Goal: Task Accomplishment & Management: Manage account settings

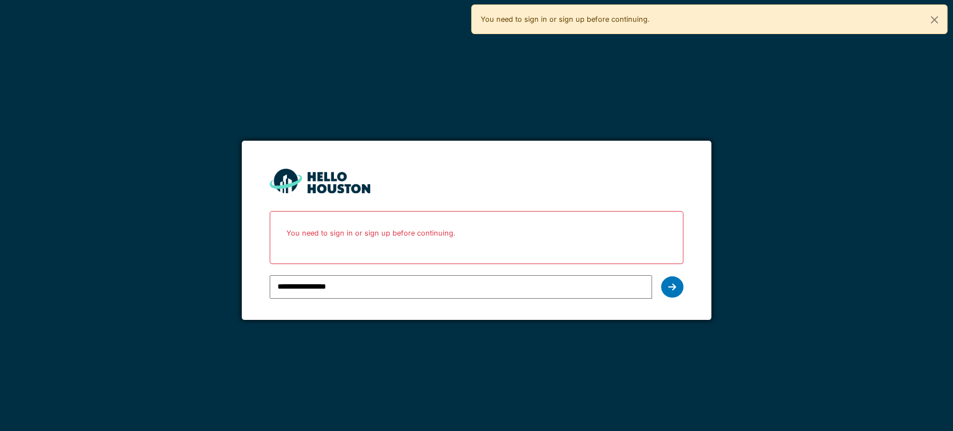
type input "**********"
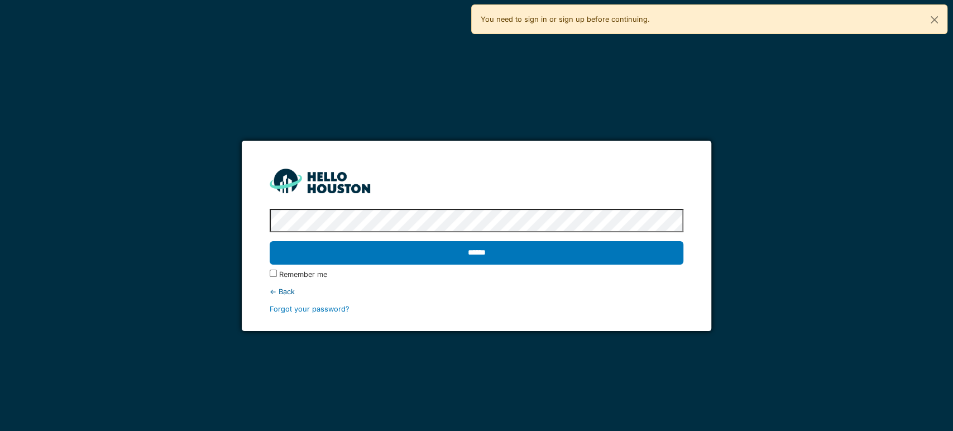
click at [270, 241] on input "******" at bounding box center [477, 252] width 414 height 23
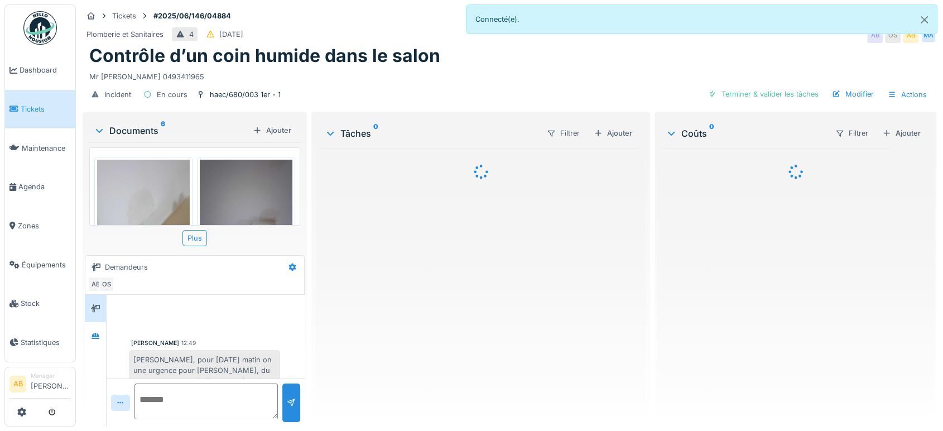
scroll to position [27, 0]
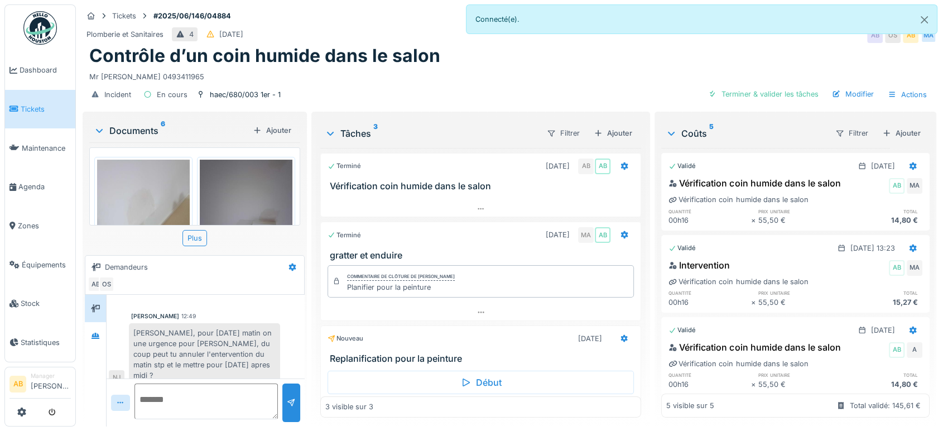
click at [140, 128] on div "Documents 6" at bounding box center [171, 130] width 155 height 13
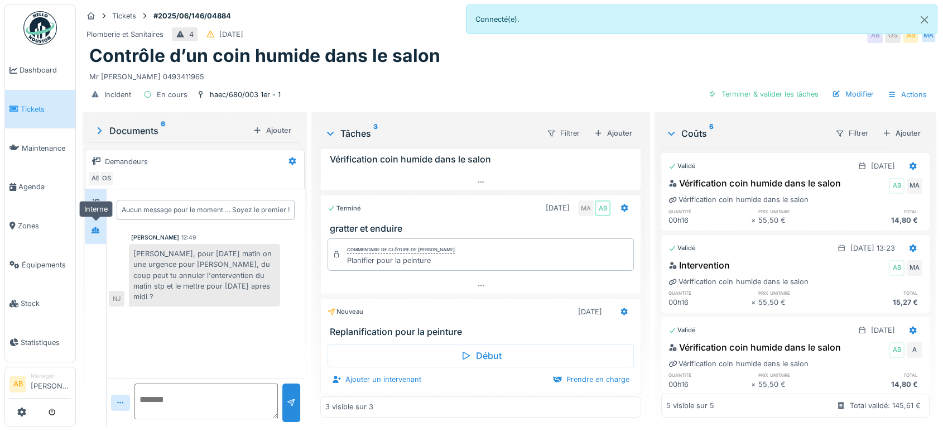
click at [88, 237] on div at bounding box center [95, 230] width 17 height 18
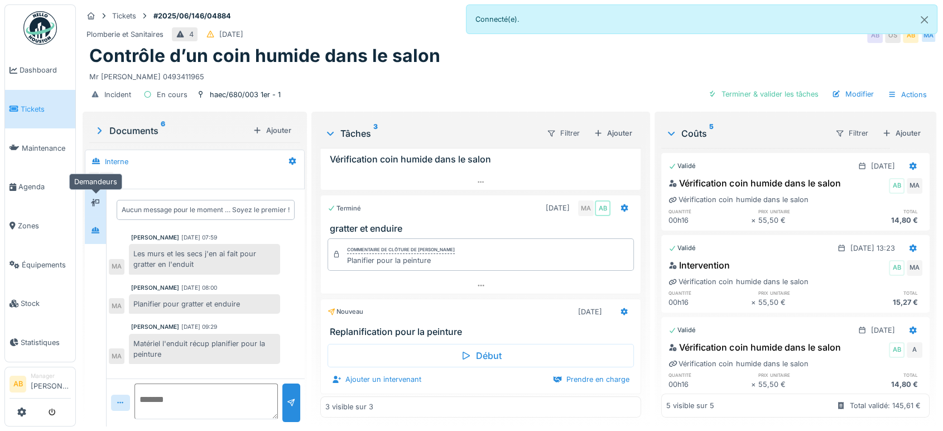
click at [90, 204] on div at bounding box center [95, 203] width 17 height 14
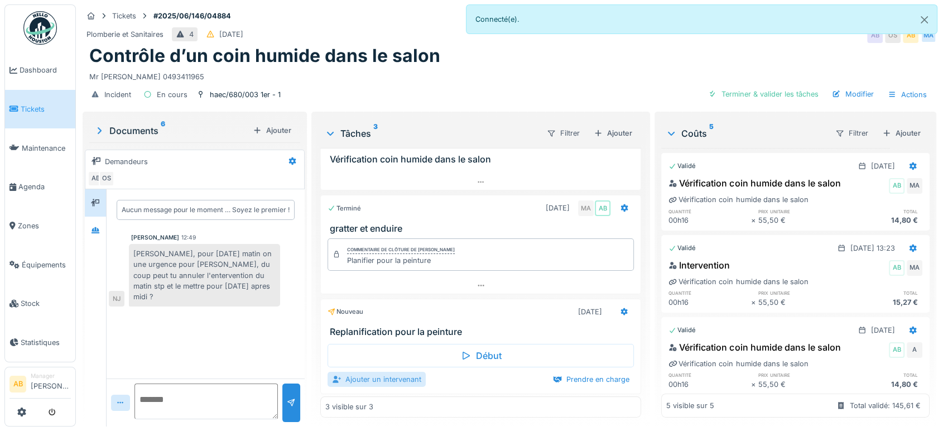
click at [390, 380] on div "Ajouter un intervenant" at bounding box center [377, 379] width 98 height 15
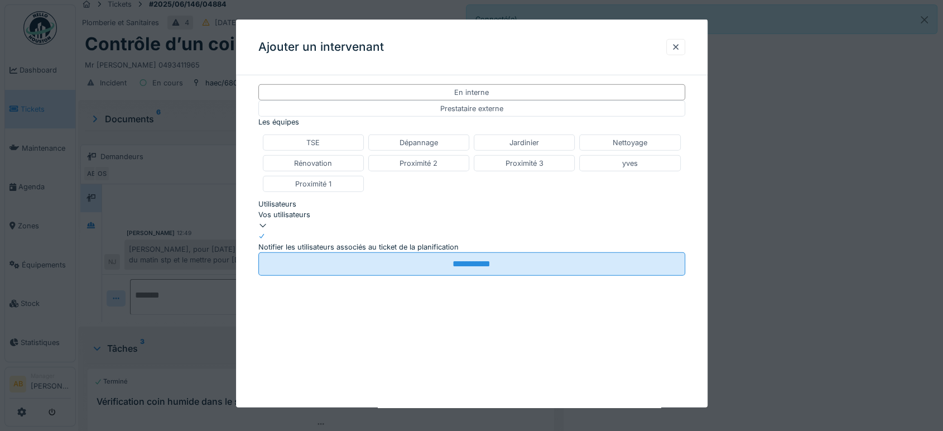
scroll to position [9, 0]
click at [364, 220] on div "Vos utilisateurs" at bounding box center [471, 214] width 427 height 11
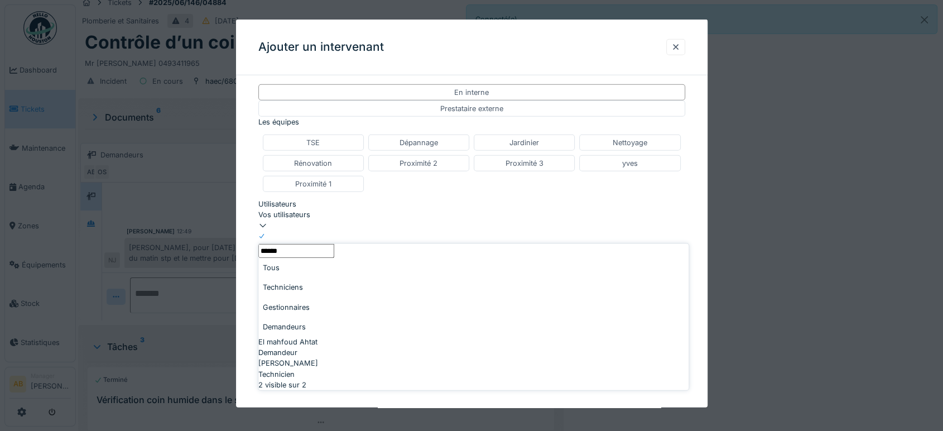
type input "******"
click at [321, 286] on div "Techniciens" at bounding box center [473, 287] width 430 height 20
click at [326, 347] on div "Technicien" at bounding box center [473, 352] width 430 height 11
type input "****"
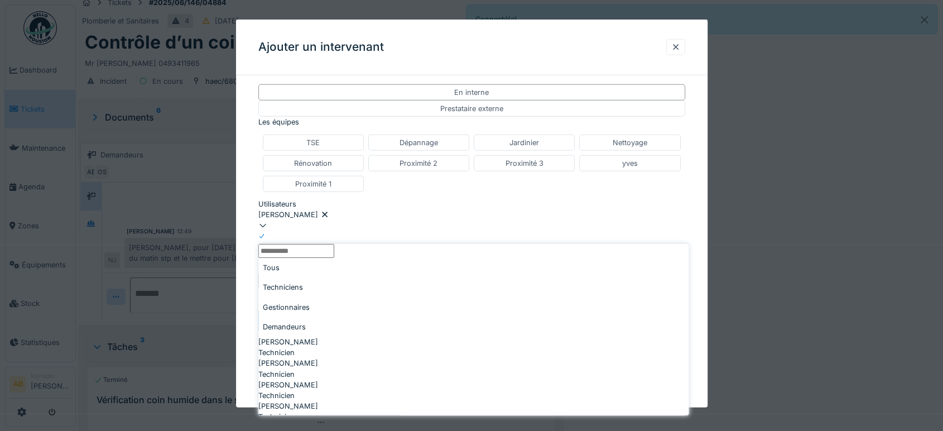
click at [454, 196] on div "TSE Dépannage Jardinier Nettoyage Rénovation Proximité 2 Proximité 3 yves Proxi…" at bounding box center [471, 162] width 427 height 67
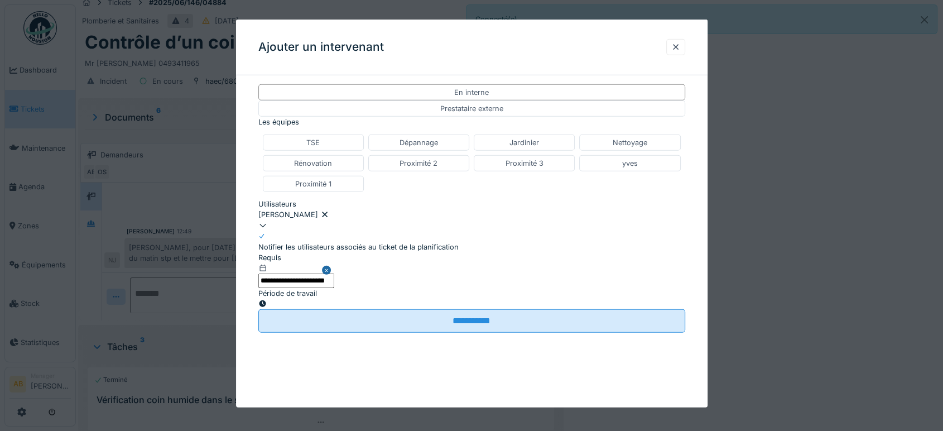
click at [334, 287] on input "**********" at bounding box center [296, 280] width 76 height 14
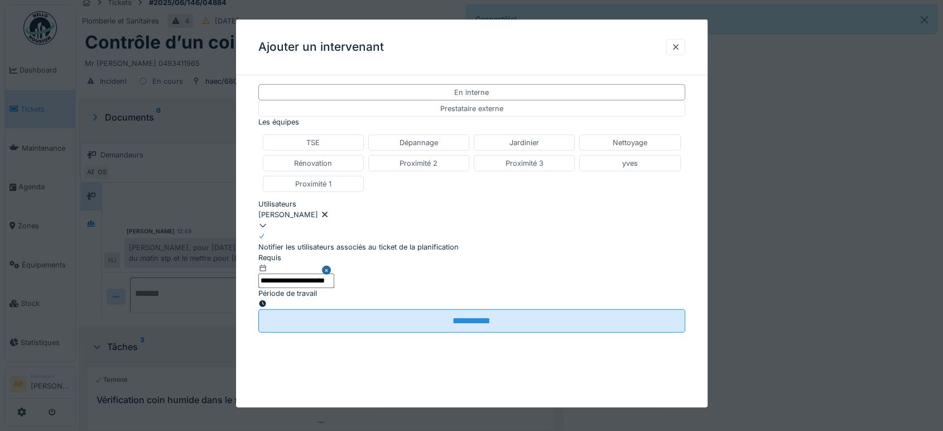
click at [266, 300] on icon at bounding box center [262, 303] width 7 height 7
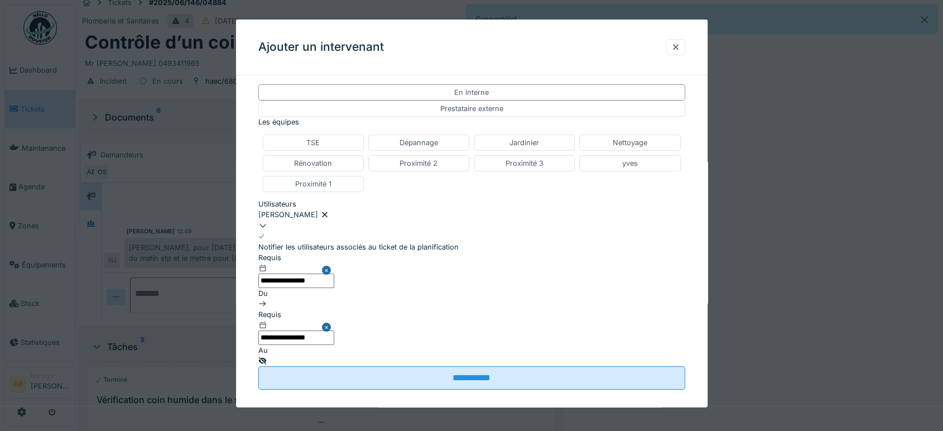
click at [334, 287] on input "**********" at bounding box center [296, 280] width 76 height 14
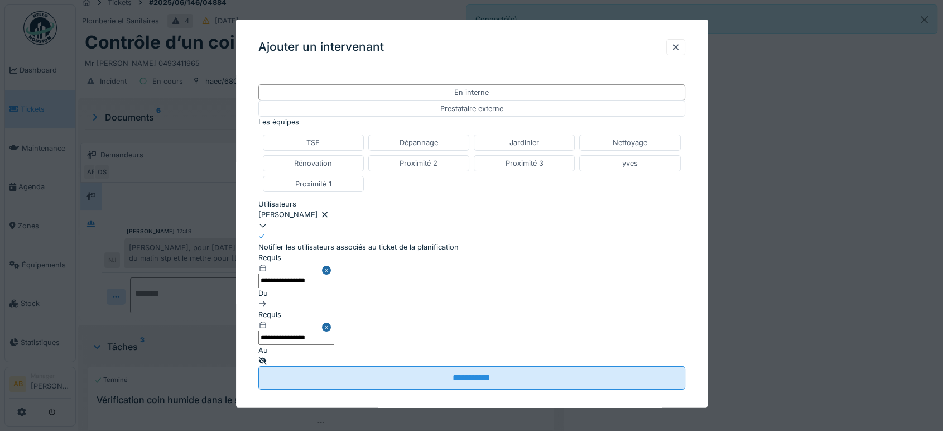
click at [334, 330] on input "text" at bounding box center [296, 337] width 76 height 14
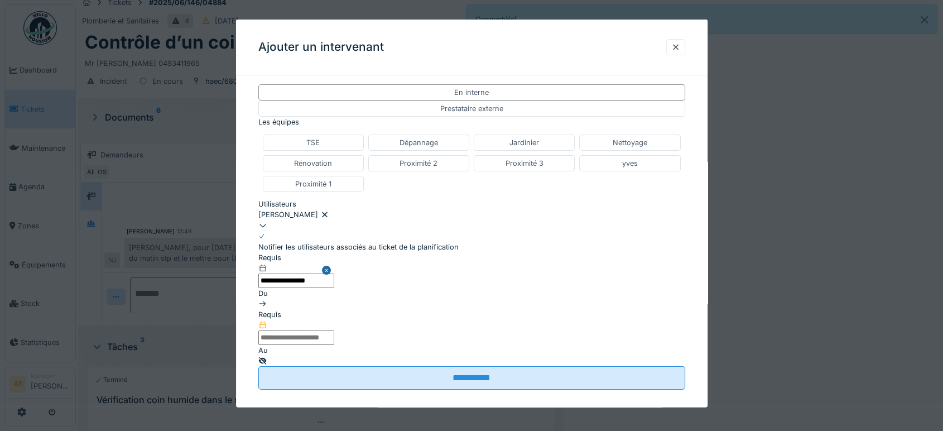
scroll to position [834, 0]
click at [448, 57] on li "15:00" at bounding box center [424, 49] width 47 height 17
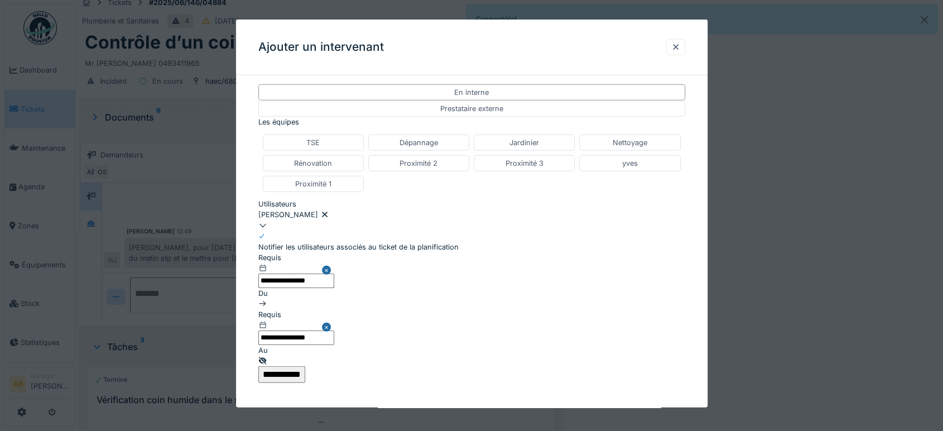
click at [305, 366] on input "**********" at bounding box center [281, 374] width 47 height 17
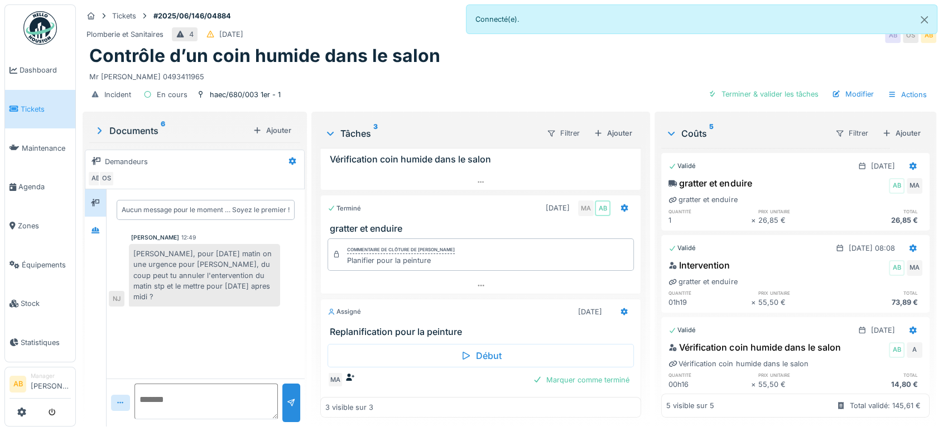
click at [414, 377] on div "Début MA Marquer comme terminé" at bounding box center [480, 364] width 321 height 55
click at [415, 376] on div "MA Marquer comme terminé" at bounding box center [481, 380] width 306 height 16
click at [421, 392] on div at bounding box center [481, 400] width 320 height 16
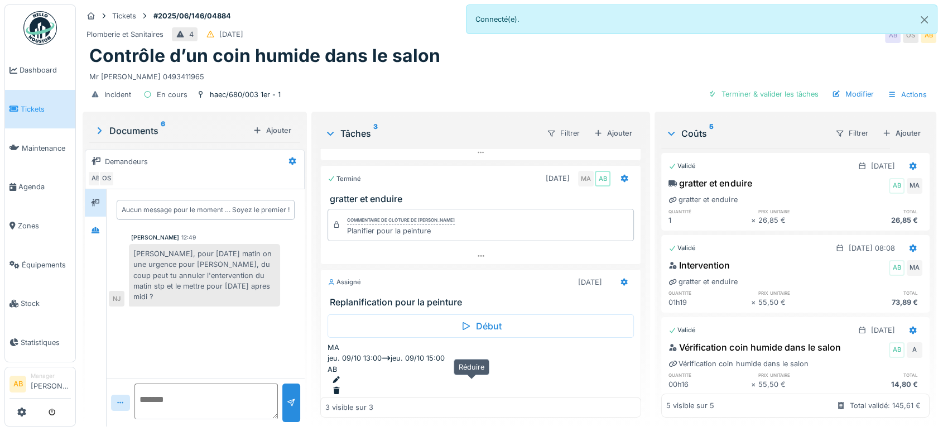
scroll to position [64, 0]
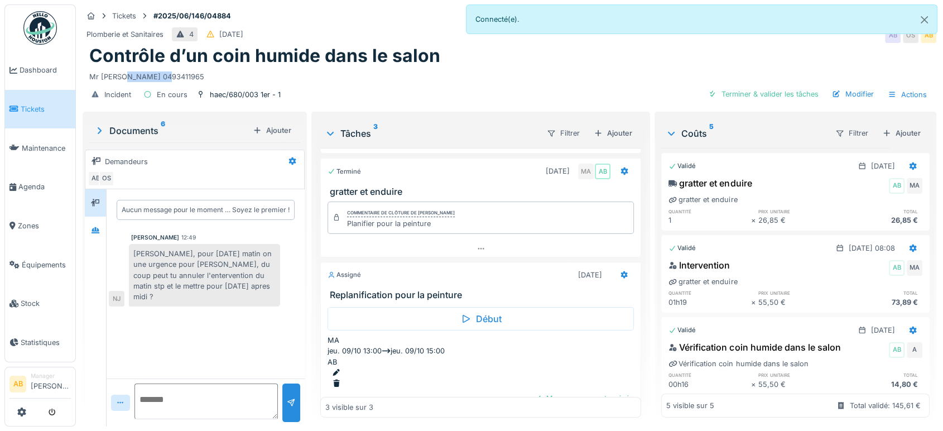
drag, startPoint x: 160, startPoint y: 67, endPoint x: 119, endPoint y: 67, distance: 40.7
click at [119, 67] on div "Mr SIRLI 0493411965" at bounding box center [509, 74] width 841 height 15
copy div "0493411965"
click at [159, 67] on div "Mr SIRLI 0493411965" at bounding box center [509, 74] width 841 height 15
drag, startPoint x: 167, startPoint y: 70, endPoint x: 98, endPoint y: 69, distance: 69.2
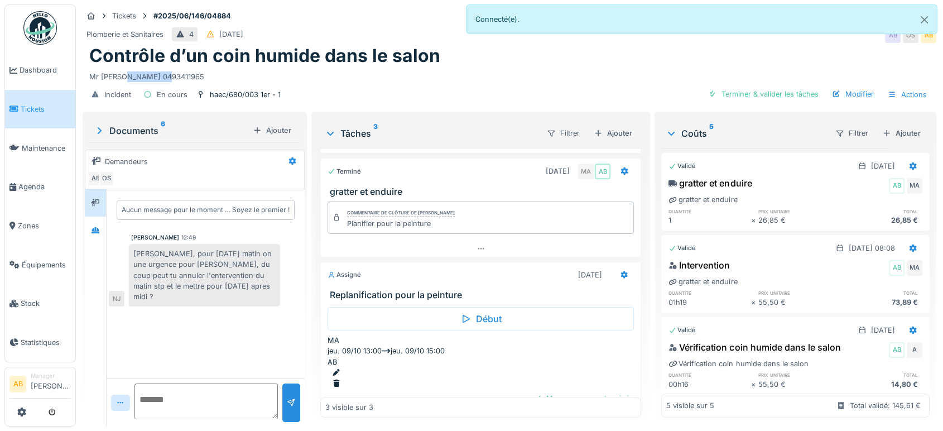
click at [75, 71] on body "Dashboard Tickets Maintenance Agenda Zones Équipements Stock Statistiques AB Ma…" at bounding box center [471, 215] width 943 height 431
drag, startPoint x: 117, startPoint y: 66, endPoint x: 208, endPoint y: 61, distance: 91.1
click at [208, 67] on div "Mr SIRLI 0493411965" at bounding box center [509, 74] width 841 height 15
click at [189, 67] on div "Mr SIRLI 0493411965" at bounding box center [509, 74] width 841 height 15
drag, startPoint x: 170, startPoint y: 66, endPoint x: 88, endPoint y: 67, distance: 81.5
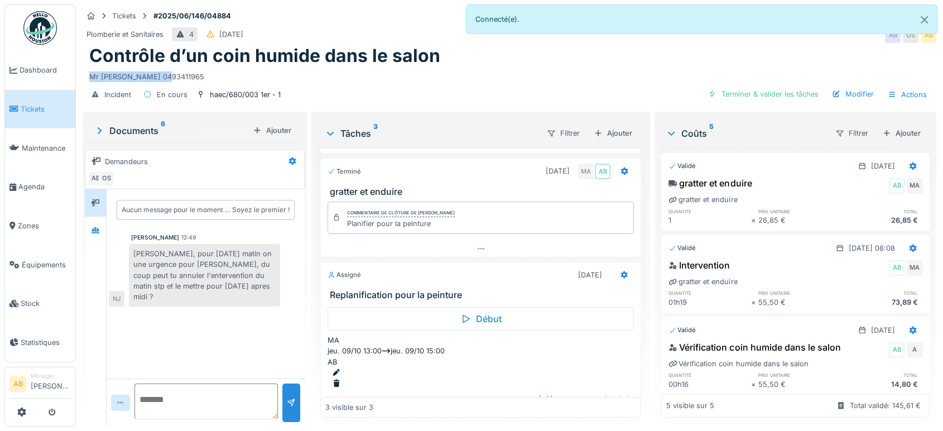
click at [88, 67] on div "Contrôle d’un coin humide dans le salon Mr SIRLI 0493411965" at bounding box center [510, 63] width 854 height 37
copy div "Mr SIRLI 0493411965"
click at [620, 271] on icon at bounding box center [624, 274] width 9 height 7
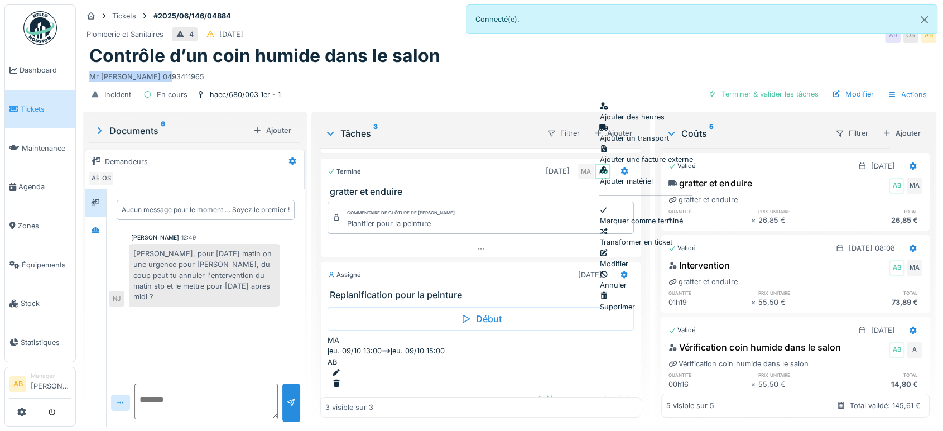
click at [632, 248] on div "Modifier" at bounding box center [645, 258] width 93 height 21
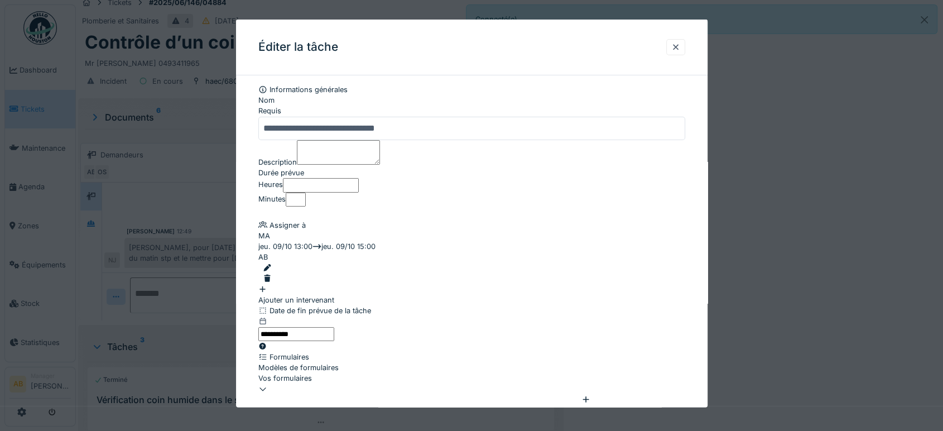
click at [443, 134] on input "**********" at bounding box center [471, 127] width 427 height 23
click at [307, 164] on textarea "Description" at bounding box center [338, 152] width 83 height 25
paste textarea "**********"
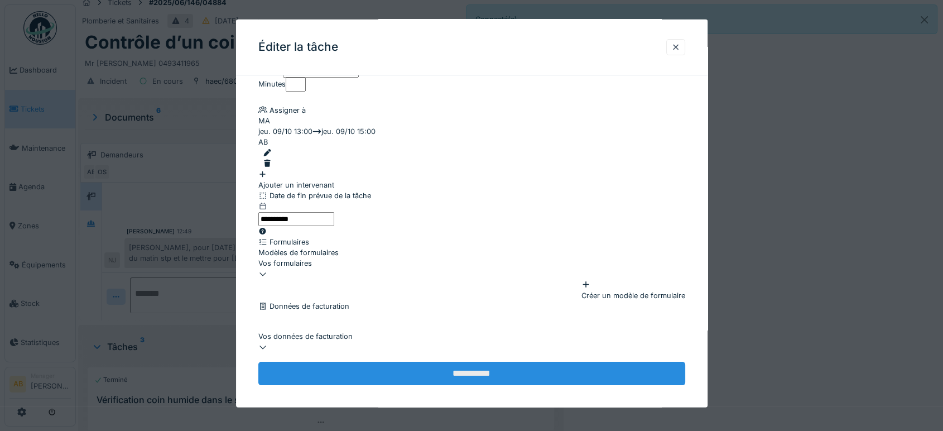
scroll to position [184, 0]
type textarea "**********"
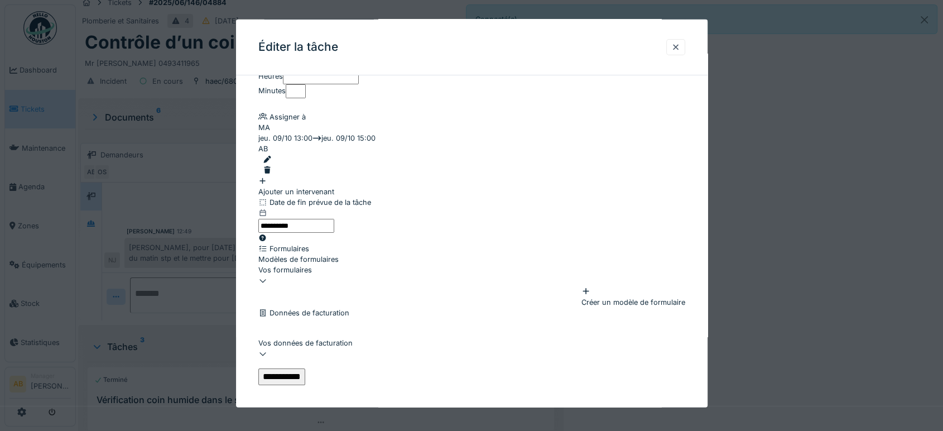
click at [305, 368] on input "**********" at bounding box center [281, 376] width 47 height 17
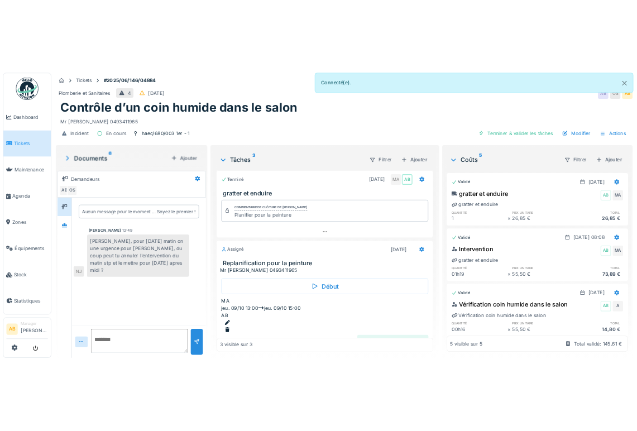
scroll to position [74, 0]
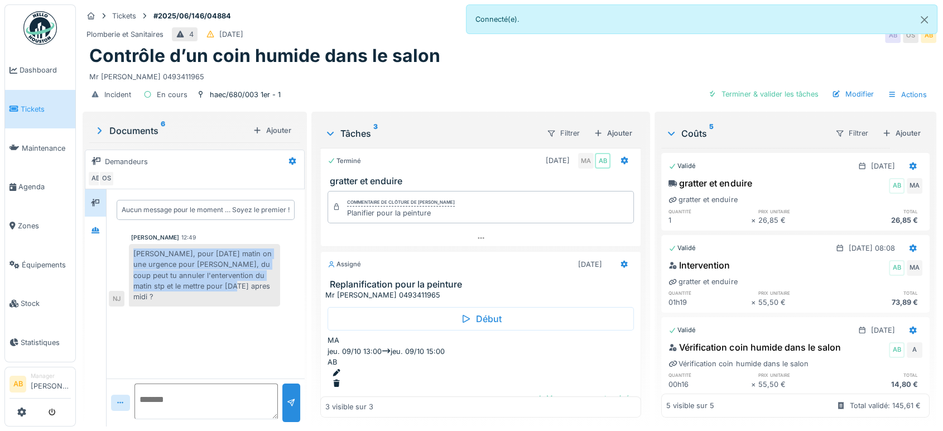
drag, startPoint x: 227, startPoint y: 279, endPoint x: 126, endPoint y: 232, distance: 111.6
click at [126, 233] on div "Nicolae Jitcu 12:49 Ahmed, pour lundi matin on une urgence pour Mahfoud, du cou…" at bounding box center [206, 269] width 194 height 73
copy div "Ahmed, pour lundi matin on une urgence pour Mahfoud, du coup peut tu annuler l'…"
click at [19, 176] on link "Agenda" at bounding box center [40, 186] width 70 height 39
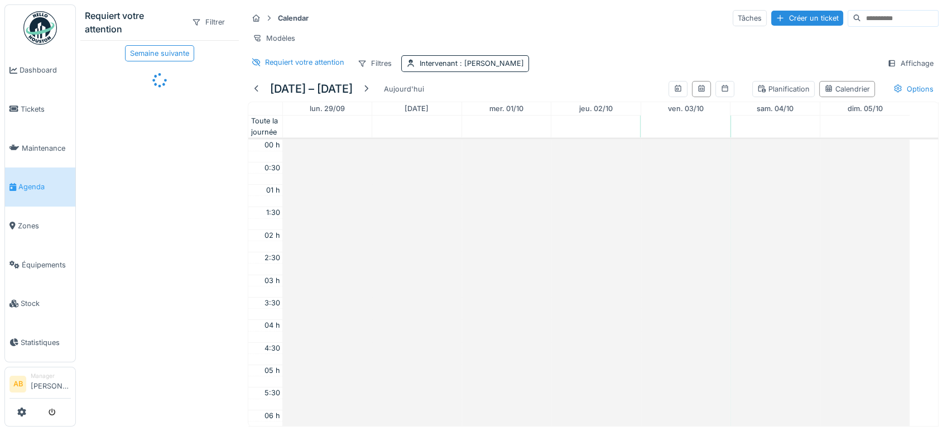
scroll to position [269, 0]
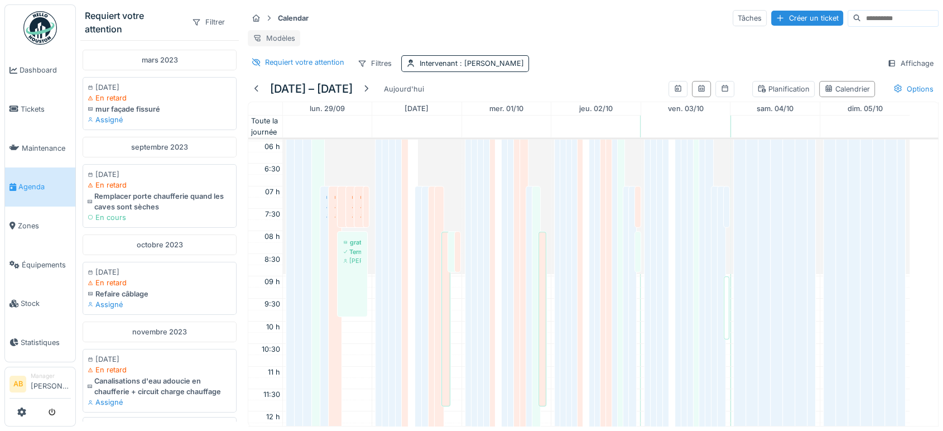
drag, startPoint x: 280, startPoint y: 70, endPoint x: 286, endPoint y: 42, distance: 28.5
click at [286, 42] on div "Calendar Tâches Créer un ticket Modèles Requiert votre attention Filtres Interv…" at bounding box center [593, 40] width 700 height 72
click at [286, 42] on div "Modèles" at bounding box center [274, 38] width 52 height 16
click at [286, 66] on div "Nouvelle vue" at bounding box center [297, 63] width 93 height 17
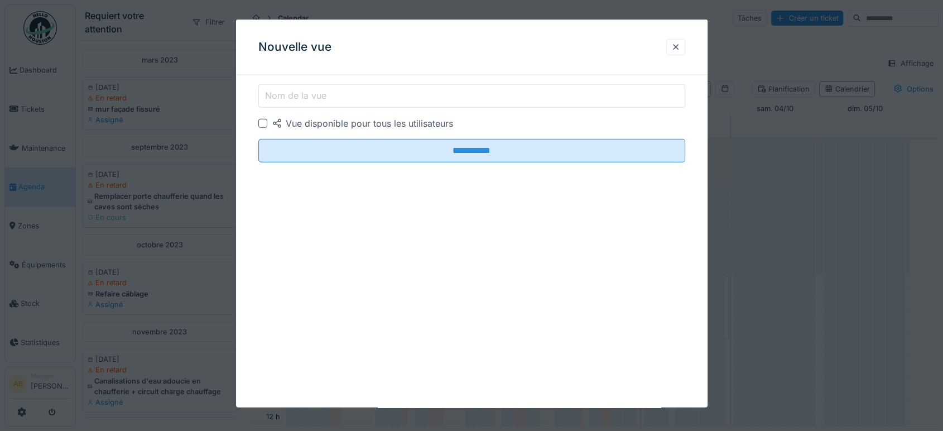
click at [303, 98] on label "Nom de la vue" at bounding box center [296, 95] width 66 height 13
click at [303, 98] on input "Nom de la vue" at bounding box center [471, 95] width 427 height 23
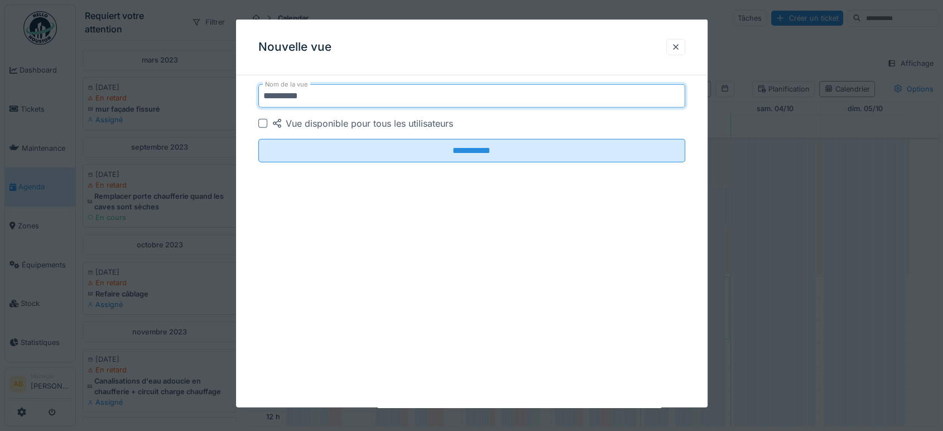
click at [337, 56] on div "Nouvelle vue" at bounding box center [472, 48] width 472 height 56
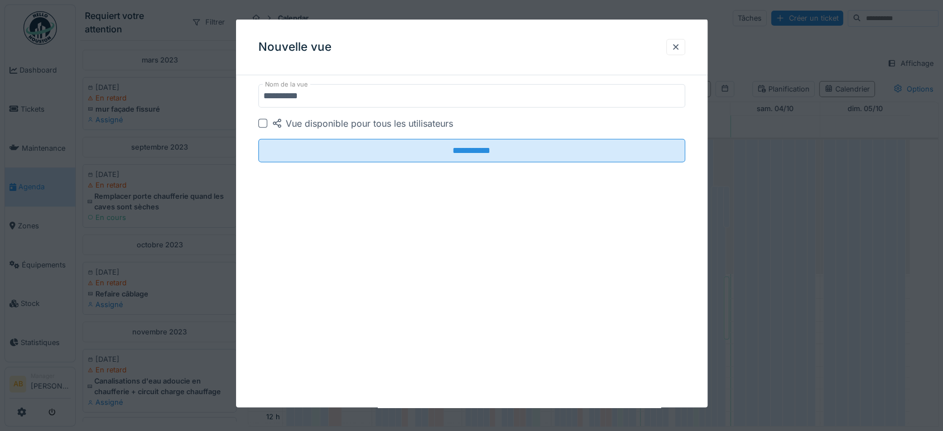
click at [348, 97] on input "*********" at bounding box center [471, 95] width 427 height 23
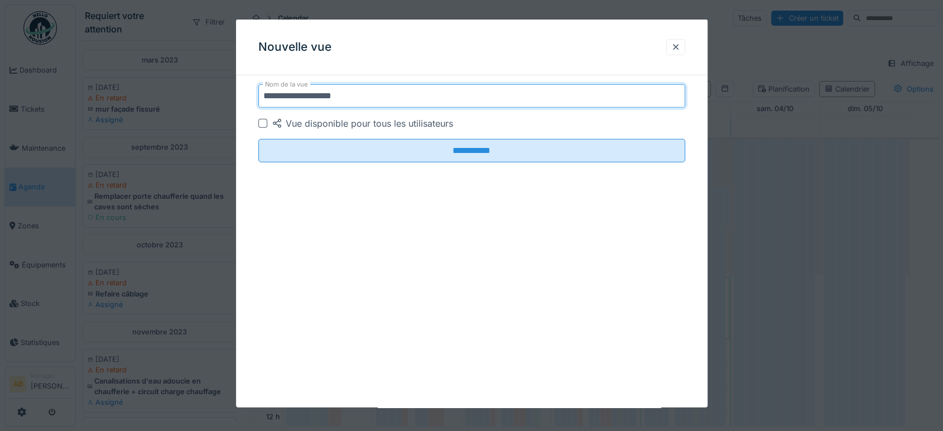
drag, startPoint x: 361, startPoint y: 97, endPoint x: 312, endPoint y: 99, distance: 49.1
click at [312, 99] on input "**********" at bounding box center [471, 95] width 427 height 23
type input "*********"
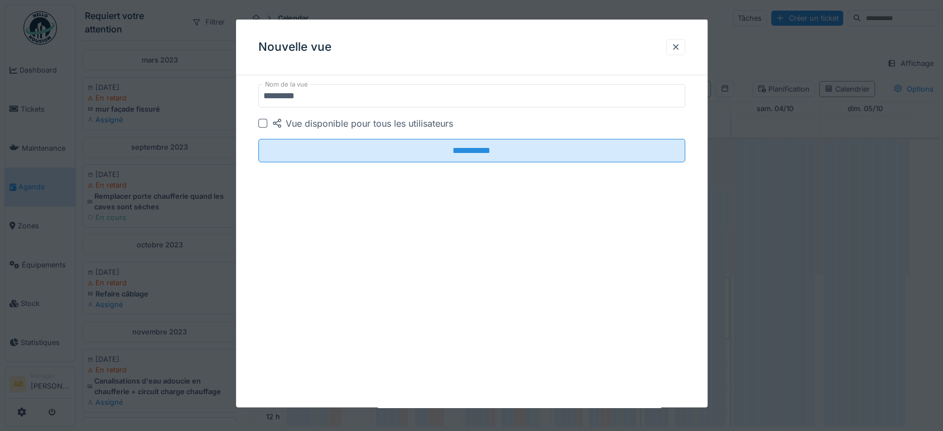
click at [289, 213] on div "**********" at bounding box center [472, 214] width 472 height 388
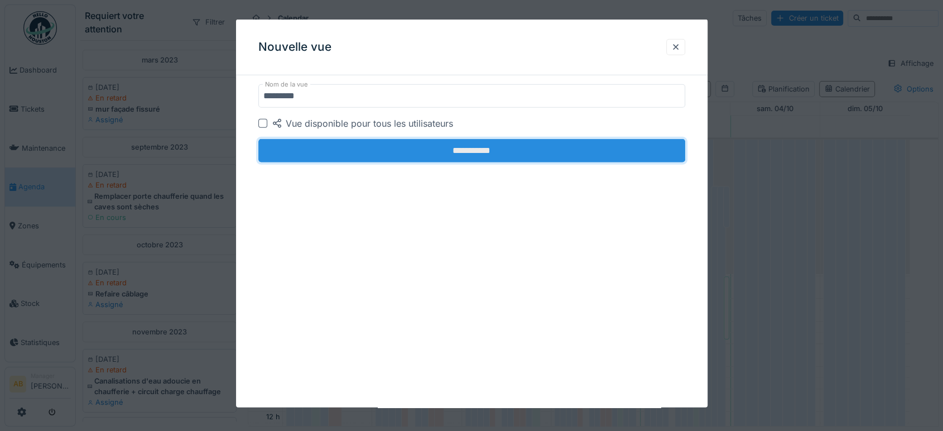
click at [375, 154] on input "**********" at bounding box center [471, 150] width 427 height 23
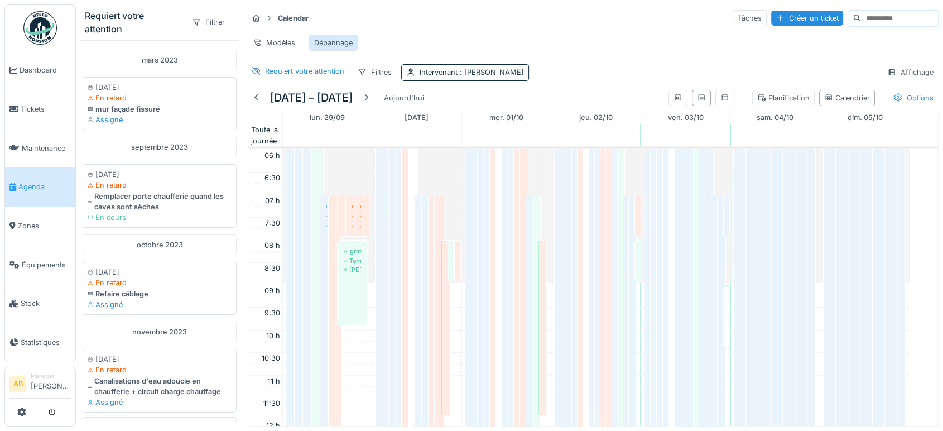
click at [330, 41] on div "Dépannage" at bounding box center [333, 42] width 39 height 11
click at [339, 39] on div "Dépannage" at bounding box center [333, 42] width 39 height 11
click at [268, 45] on div "Modèles" at bounding box center [274, 43] width 52 height 16
click at [321, 97] on div "Supprimer le modèle" at bounding box center [297, 100] width 93 height 17
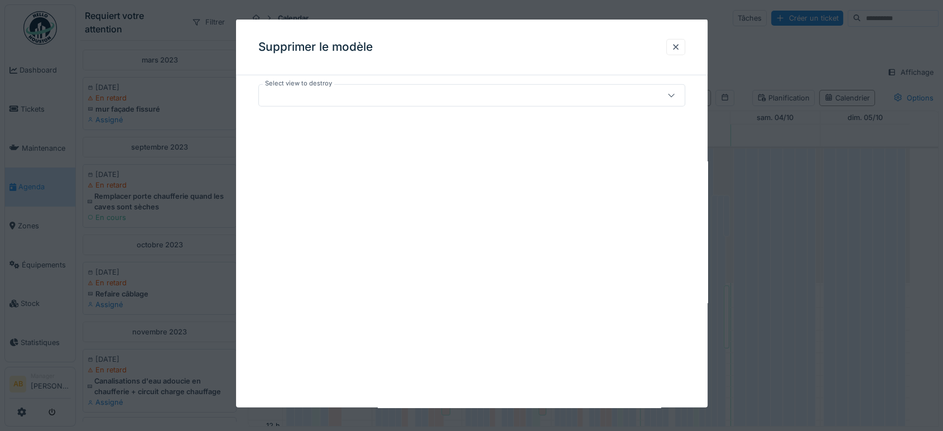
click at [390, 102] on div at bounding box center [471, 95] width 427 height 22
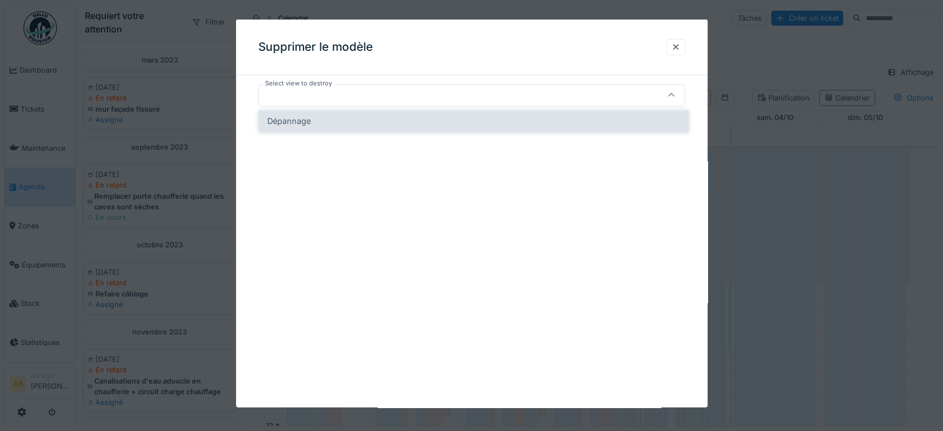
click at [376, 121] on div "Dépannage" at bounding box center [473, 121] width 412 height 12
type input "*****"
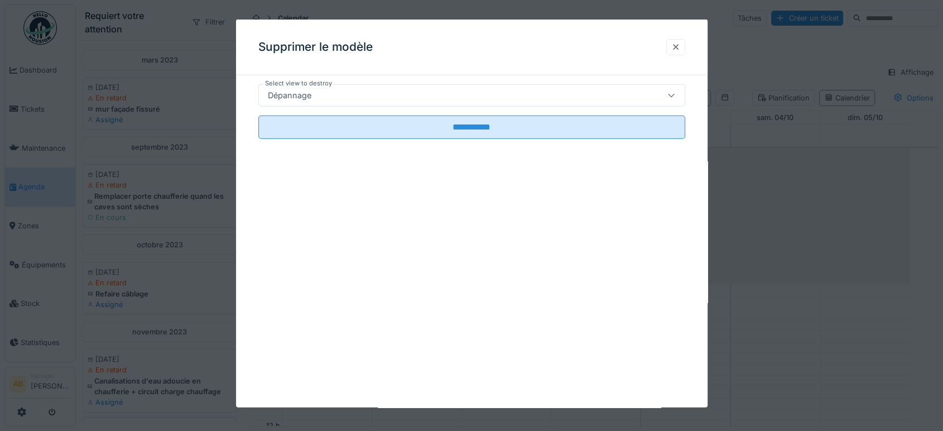
click at [675, 40] on div at bounding box center [675, 47] width 19 height 16
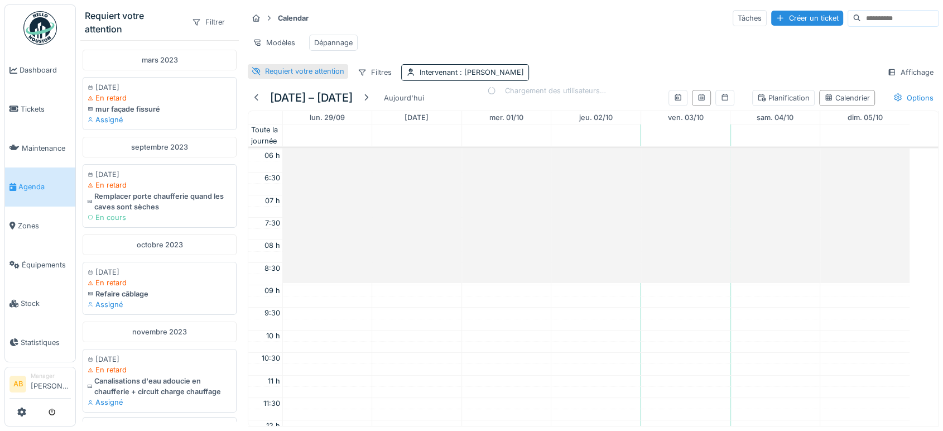
click at [322, 76] on div "Requiert votre attention" at bounding box center [304, 71] width 79 height 11
click at [436, 78] on div "Intervenant : Mahfoud Assajeri" at bounding box center [472, 72] width 104 height 11
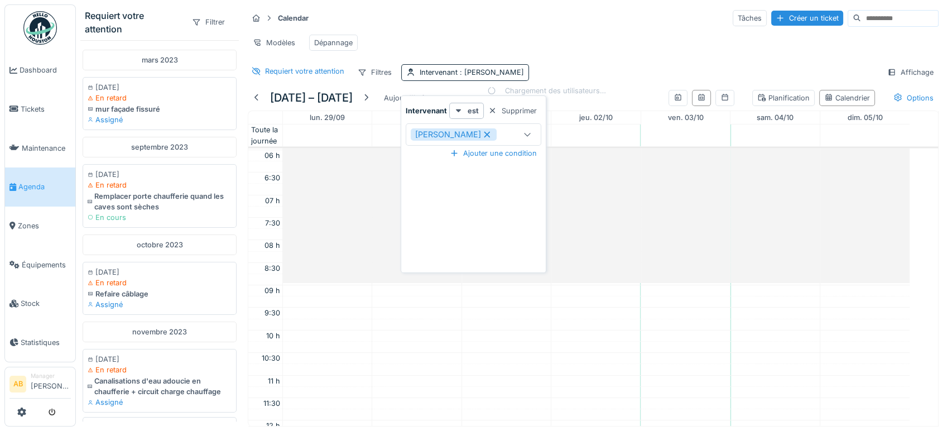
click at [514, 133] on div at bounding box center [527, 134] width 27 height 21
click at [468, 169] on input at bounding box center [473, 167] width 125 height 23
click at [465, 200] on div "Techniciens" at bounding box center [469, 196] width 50 height 21
click at [490, 136] on icon at bounding box center [487, 135] width 10 height 8
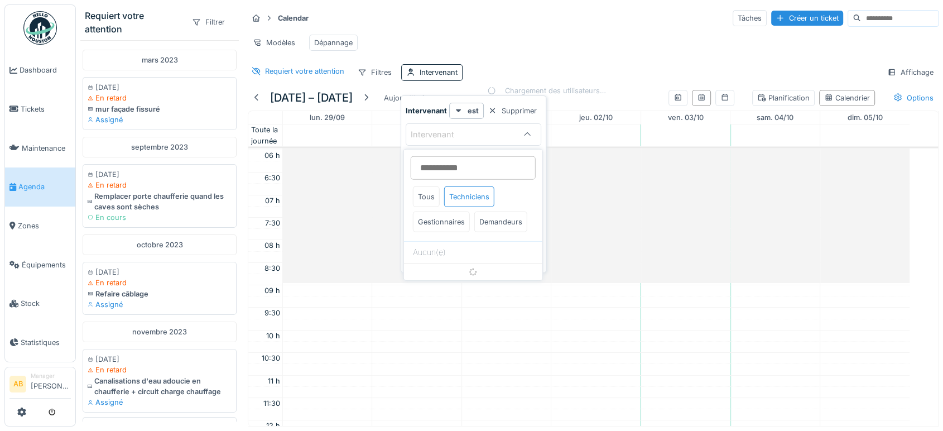
type input "****"
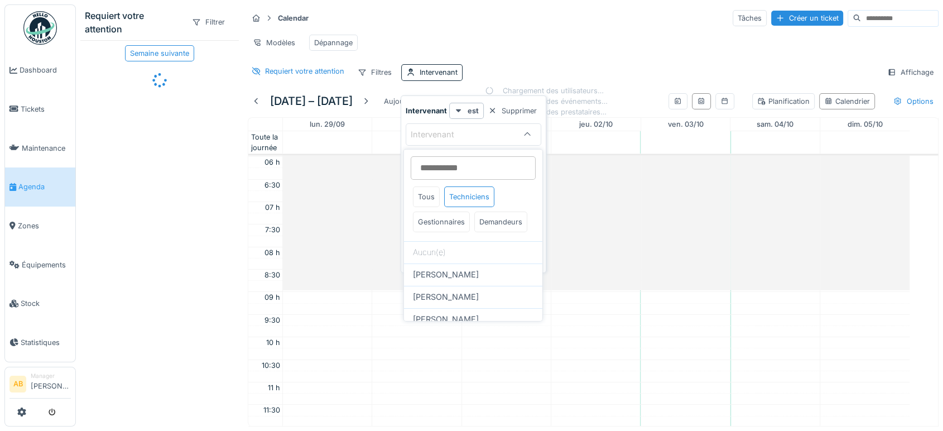
type input "****"
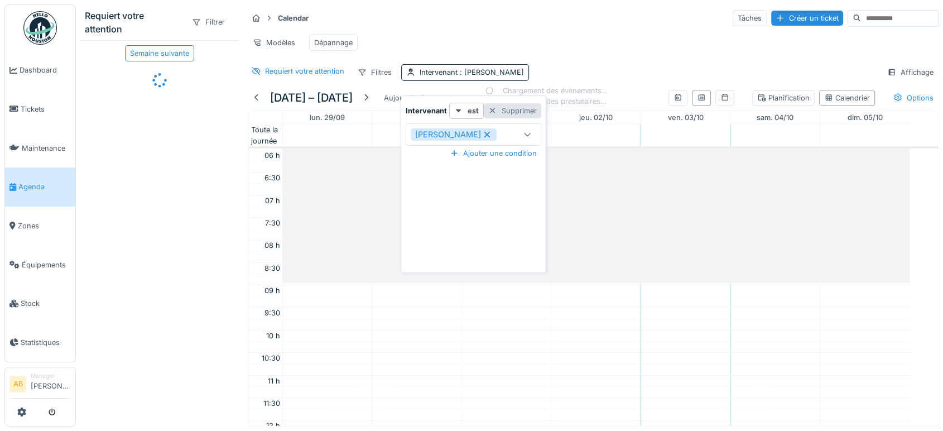
click at [518, 113] on div "Supprimer" at bounding box center [512, 110] width 57 height 15
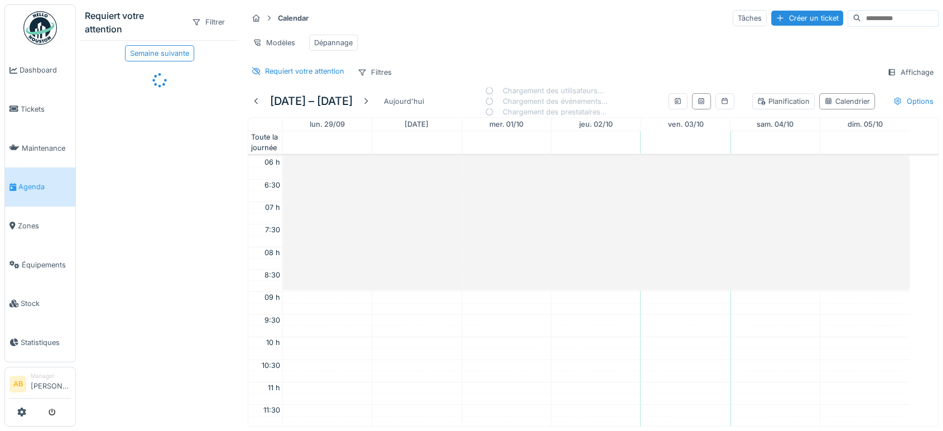
click at [608, 45] on div "Modèles Dépannage" at bounding box center [593, 42] width 691 height 25
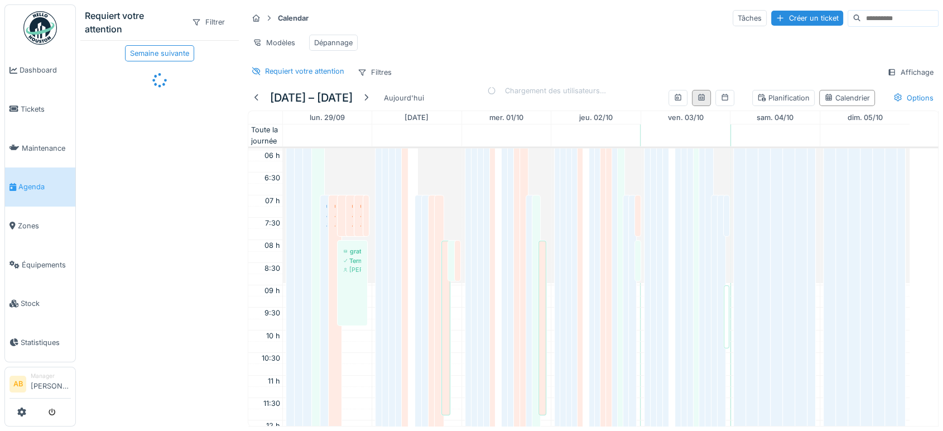
click at [692, 106] on div at bounding box center [701, 98] width 19 height 16
click at [722, 100] on icon at bounding box center [725, 97] width 6 height 7
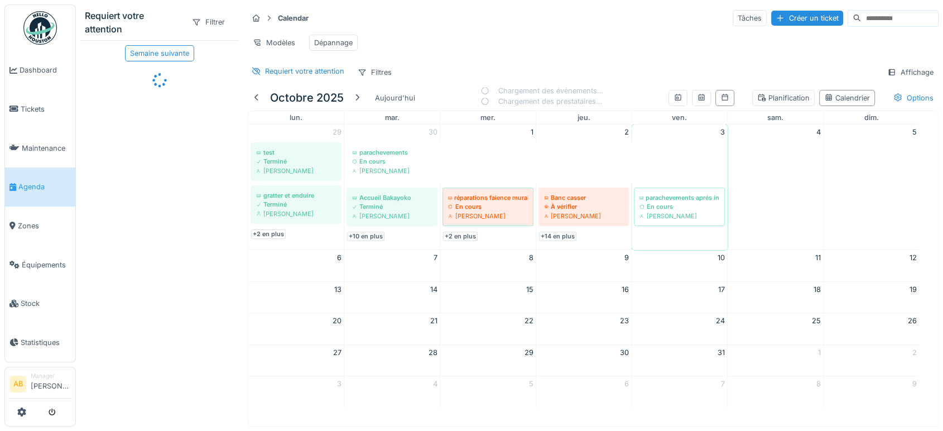
click at [373, 71] on div "Calendar Tâches Créer un ticket Modèles Dépannage Requiert votre attention Filt…" at bounding box center [593, 44] width 700 height 81
click at [371, 80] on div "Filtres" at bounding box center [375, 72] width 44 height 16
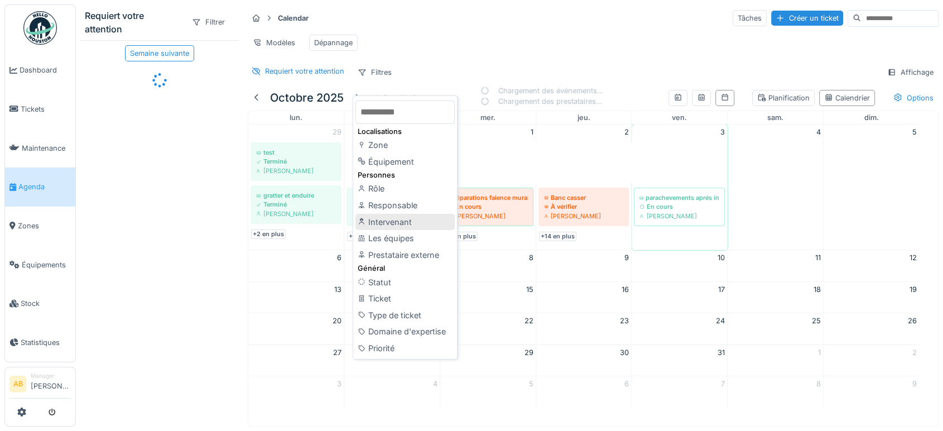
scroll to position [9, 0]
click at [404, 100] on input "text" at bounding box center [405, 111] width 99 height 23
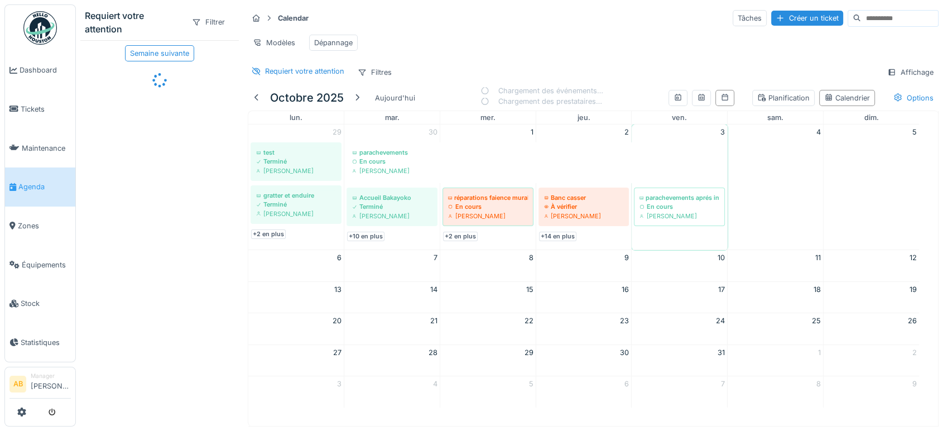
click at [427, 66] on div "Requiert votre attention Filtres Affichage" at bounding box center [593, 72] width 691 height 16
click at [280, 37] on div "Modèles" at bounding box center [274, 43] width 52 height 16
click at [434, 58] on div "Calendar Tâches Créer un ticket Modèles Dépannage Requiert votre attention Filt…" at bounding box center [593, 44] width 700 height 81
click at [370, 70] on div "Filtres" at bounding box center [375, 72] width 44 height 16
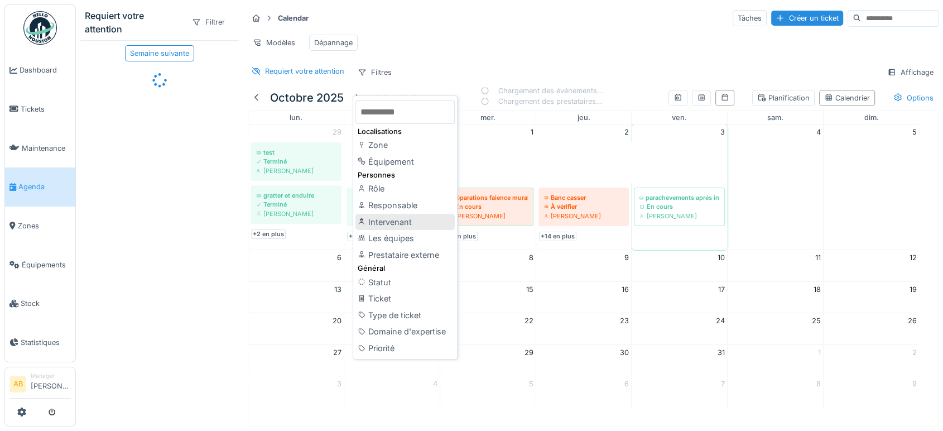
click at [397, 215] on div "Intervenant" at bounding box center [405, 222] width 99 height 17
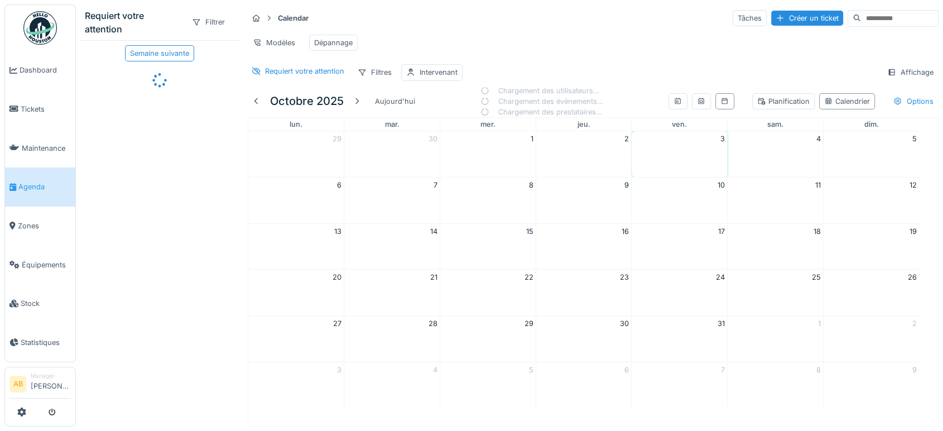
click at [433, 82] on div "Calendar Tâches Créer un ticket Modèles Dépannage Requiert votre attention Filt…" at bounding box center [593, 44] width 700 height 81
click at [437, 70] on div "Intervenant" at bounding box center [439, 72] width 38 height 11
click at [439, 128] on div "Intervenant" at bounding box center [440, 134] width 59 height 12
click at [473, 207] on div "Tous Techniciens Gestionnaires Demandeurs" at bounding box center [473, 211] width 129 height 50
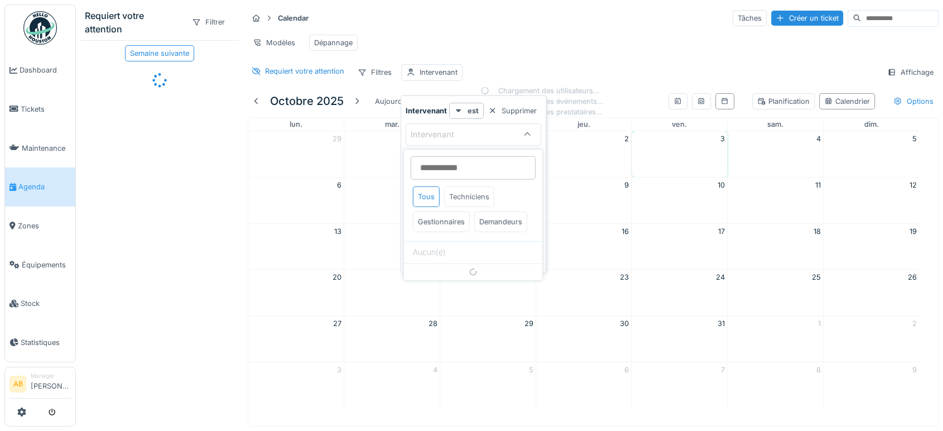
click at [473, 201] on div "Techniciens" at bounding box center [469, 196] width 50 height 21
type input "*****"
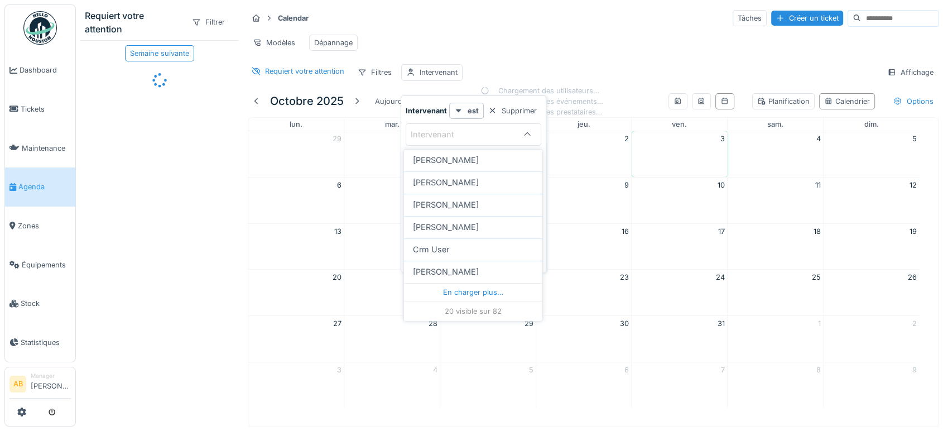
scroll to position [9, 0]
click at [465, 300] on div "20 visible sur 82" at bounding box center [473, 310] width 138 height 20
click at [458, 285] on div "En charger plus…" at bounding box center [473, 291] width 138 height 18
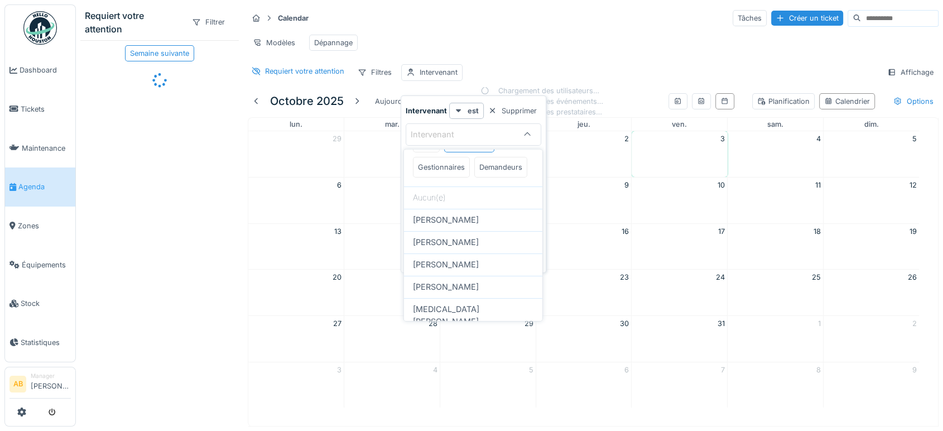
scroll to position [0, 0]
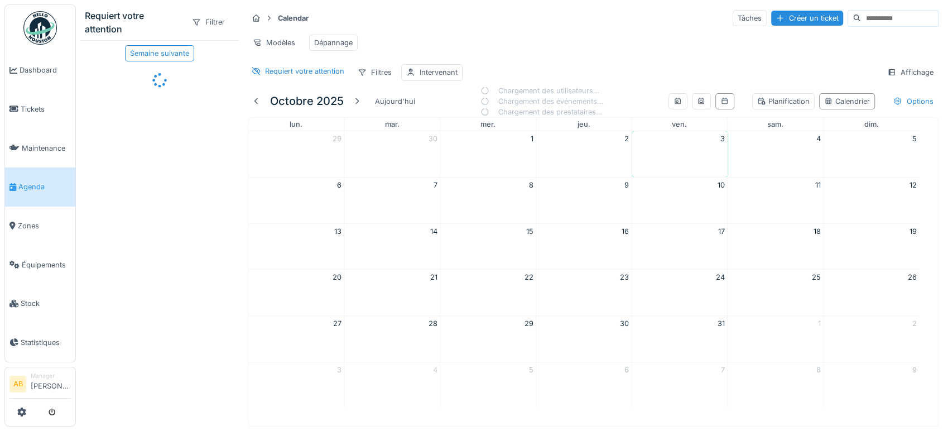
click at [538, 39] on div "Modèles Dépannage" at bounding box center [593, 42] width 691 height 25
click at [379, 70] on div "Filtres" at bounding box center [375, 72] width 44 height 16
click at [420, 74] on div "Intervenant" at bounding box center [439, 72] width 38 height 11
click at [447, 129] on div "Intervenant" at bounding box center [440, 134] width 59 height 12
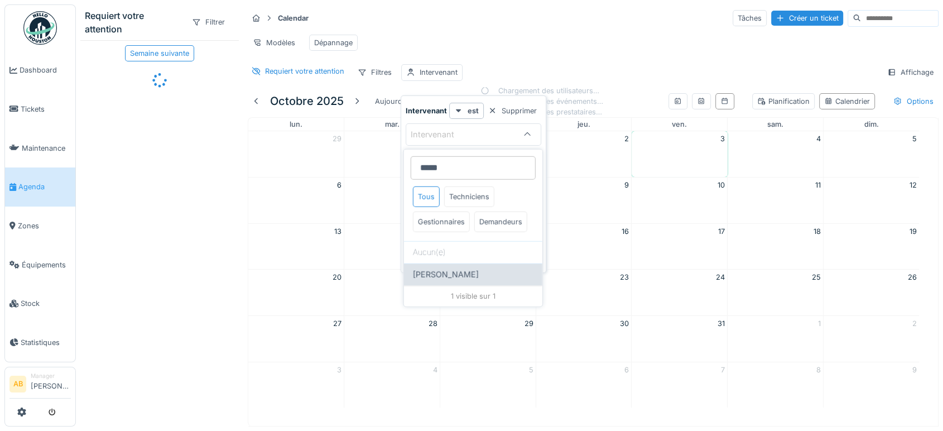
type input "*****"
click at [469, 286] on div "[PERSON_NAME]" at bounding box center [473, 274] width 138 height 22
type input "****"
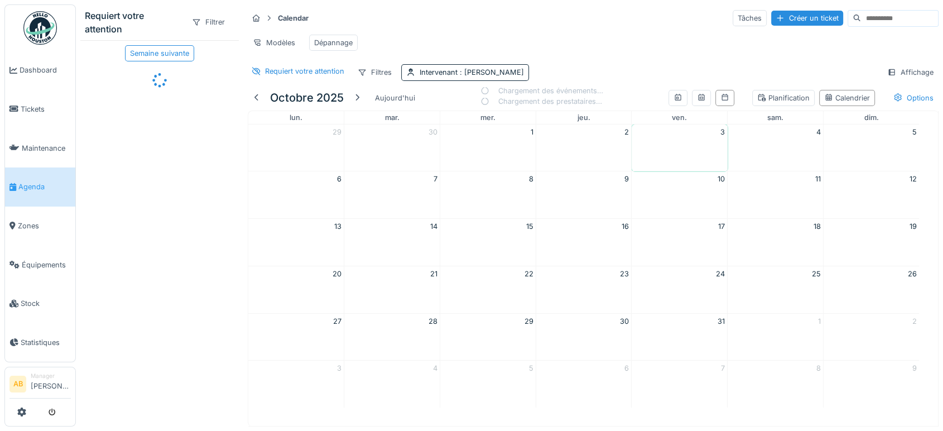
click at [616, 66] on div "Calendar Tâches Créer un ticket Modèles Dépannage Requiert votre attention Filt…" at bounding box center [593, 44] width 700 height 81
click at [769, 103] on div "Planification" at bounding box center [783, 98] width 52 height 11
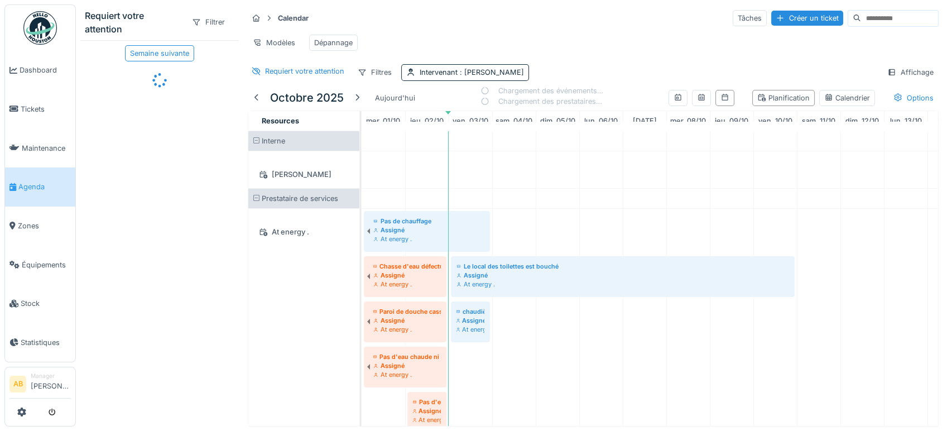
click at [300, 180] on div "[PERSON_NAME]" at bounding box center [304, 174] width 98 height 14
click at [256, 145] on span at bounding box center [256, 140] width 7 height 7
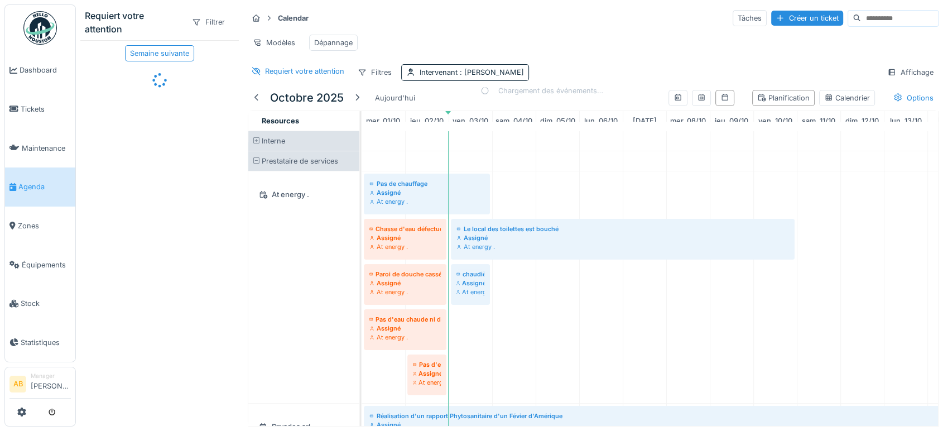
click at [256, 145] on span at bounding box center [256, 140] width 7 height 7
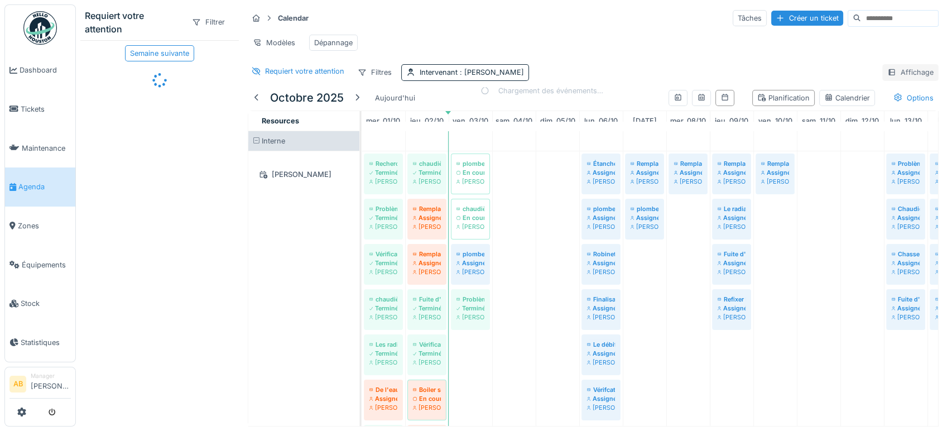
click at [906, 80] on div "Affichage" at bounding box center [910, 72] width 56 height 16
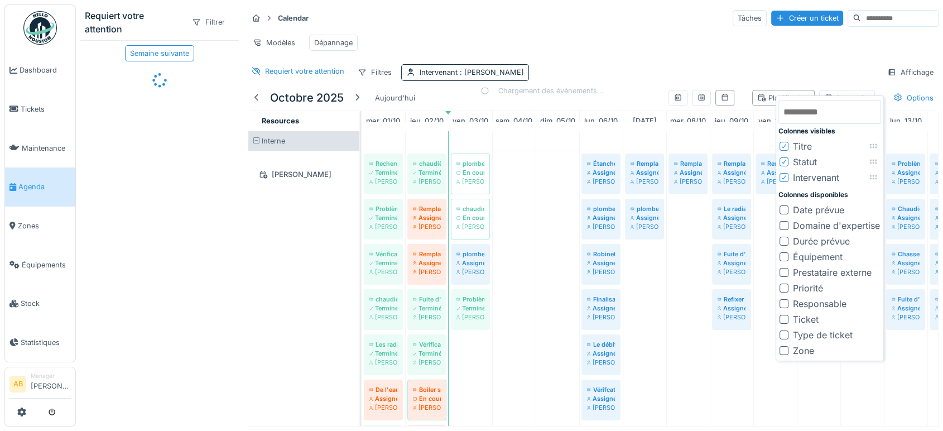
click at [782, 207] on div at bounding box center [784, 209] width 9 height 9
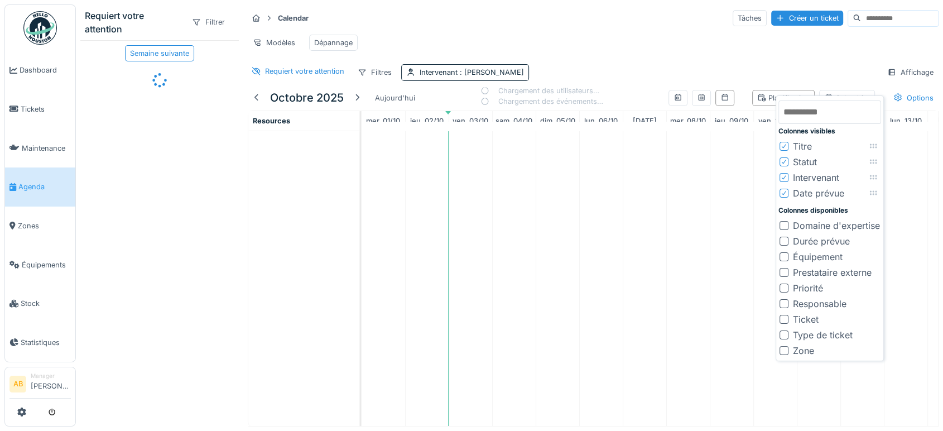
click at [788, 347] on div at bounding box center [784, 350] width 9 height 9
click at [900, 76] on div "Affichage" at bounding box center [910, 72] width 56 height 16
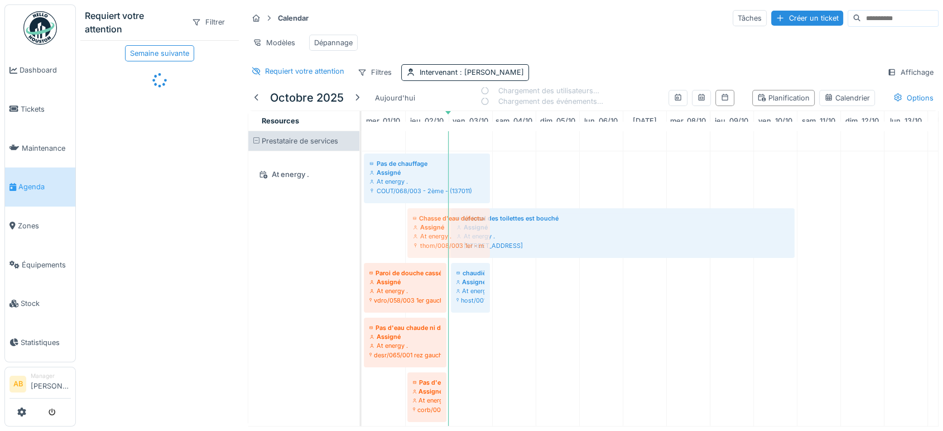
drag, startPoint x: 427, startPoint y: 236, endPoint x: 504, endPoint y: 336, distance: 126.6
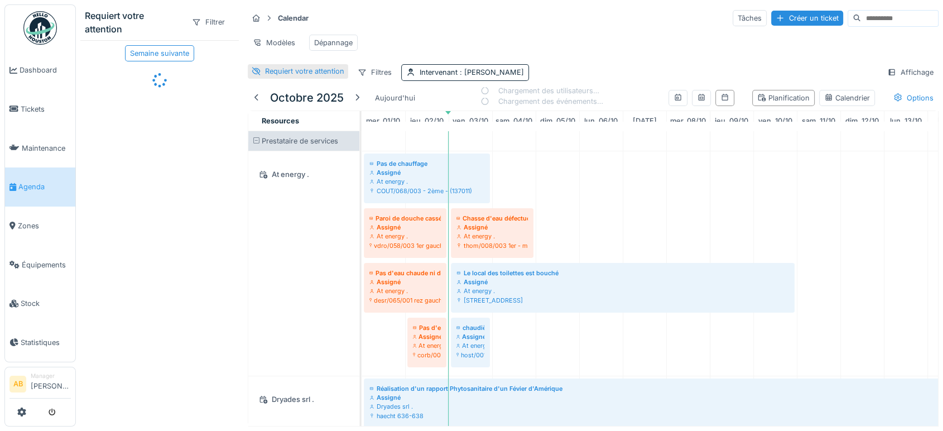
click at [290, 76] on div "Requiert votre attention" at bounding box center [304, 71] width 79 height 11
click at [254, 75] on icon at bounding box center [256, 71] width 9 height 7
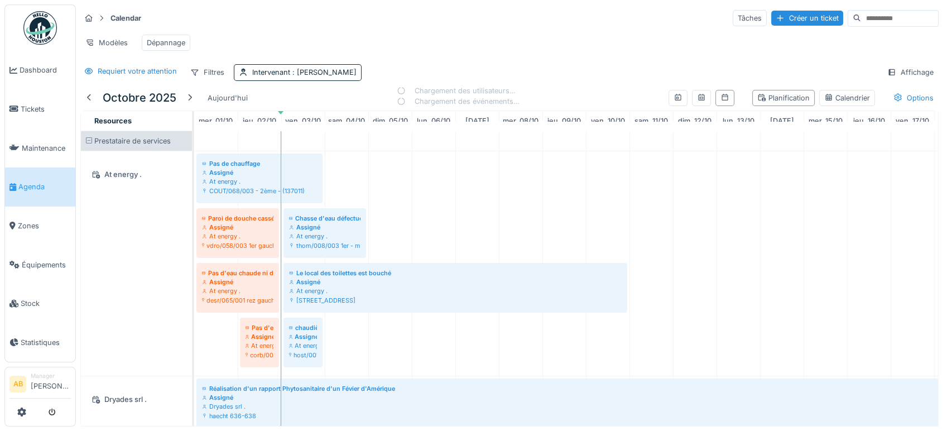
click at [469, 79] on div "Requiert votre attention Filtres Intervenant : Peter Acheampong Affichage" at bounding box center [509, 72] width 858 height 16
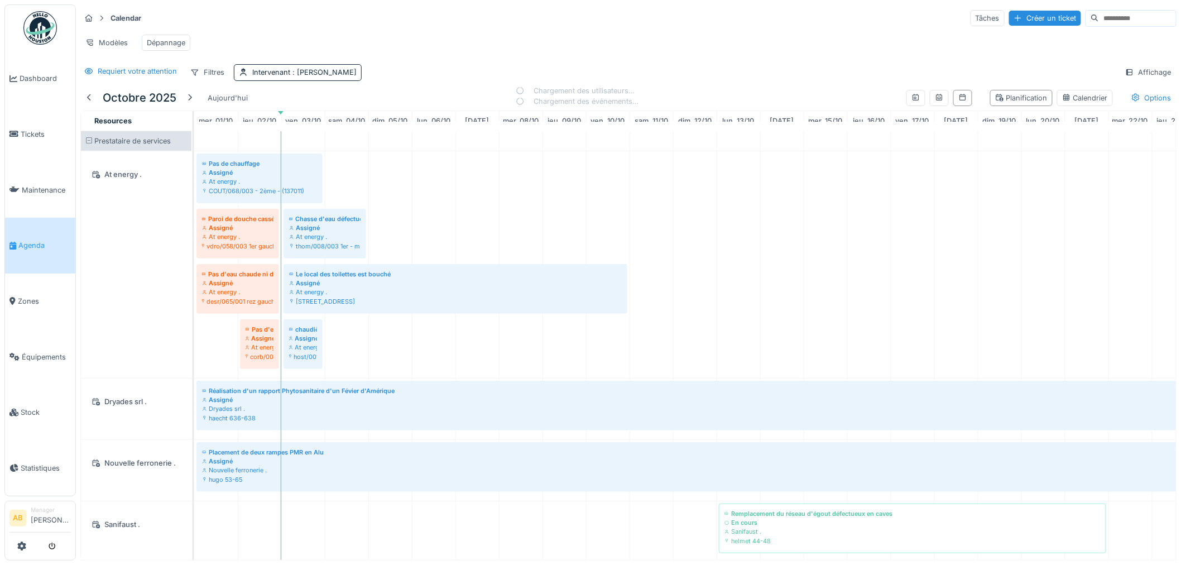
click at [0, 430] on div "Annuler Calendar Tâches Créer un ticket Modèles Dépannage Requiert votre attent…" at bounding box center [590, 282] width 1181 height 565
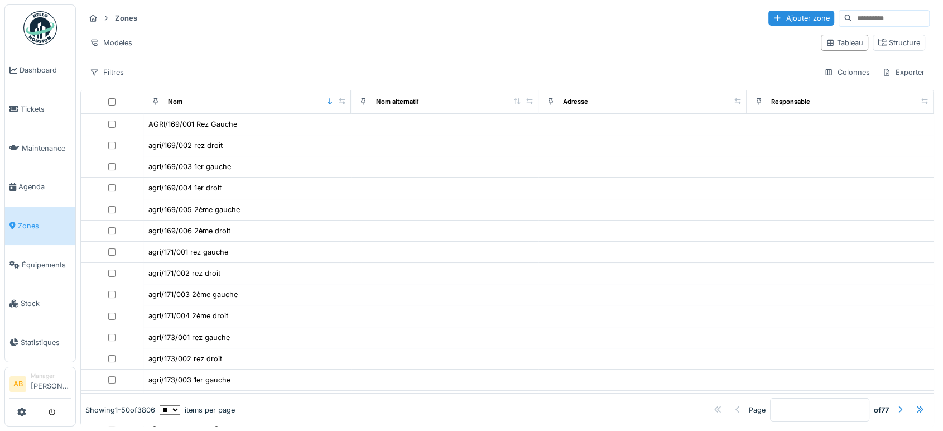
click at [887, 18] on input at bounding box center [890, 19] width 77 height 16
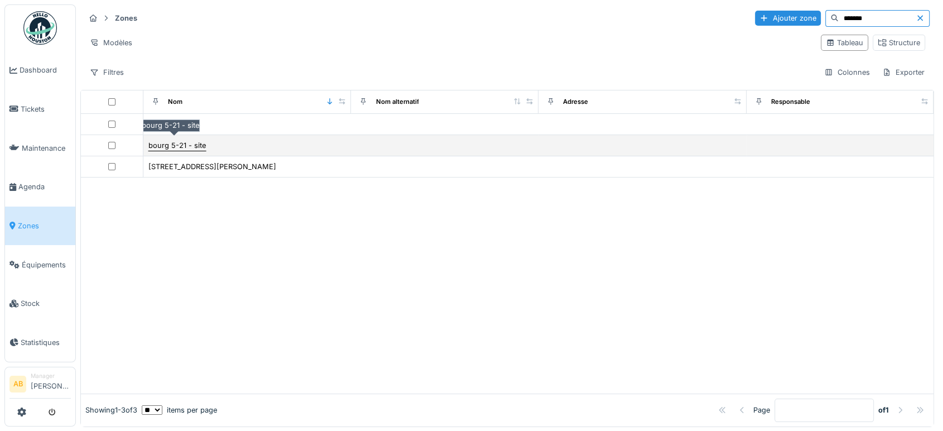
type input "*******"
click at [166, 144] on div "bourg 5-21 - site" at bounding box center [176, 145] width 57 height 11
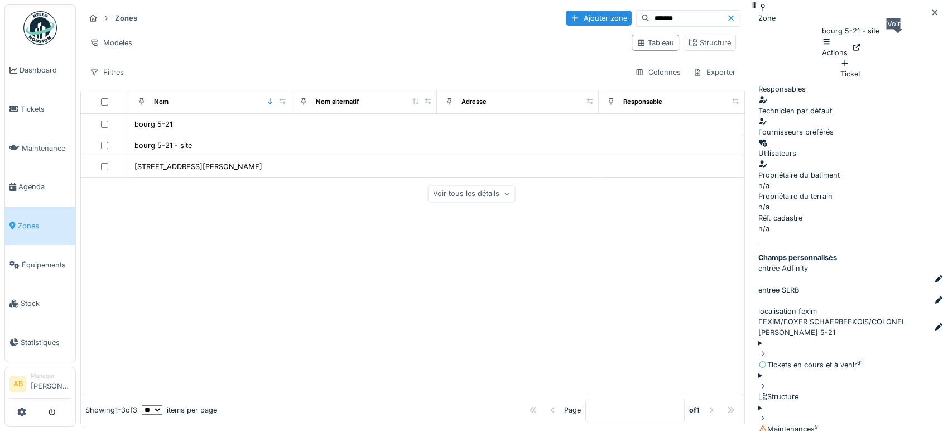
click at [860, 45] on icon at bounding box center [856, 47] width 7 height 7
click at [930, 13] on icon at bounding box center [934, 12] width 9 height 7
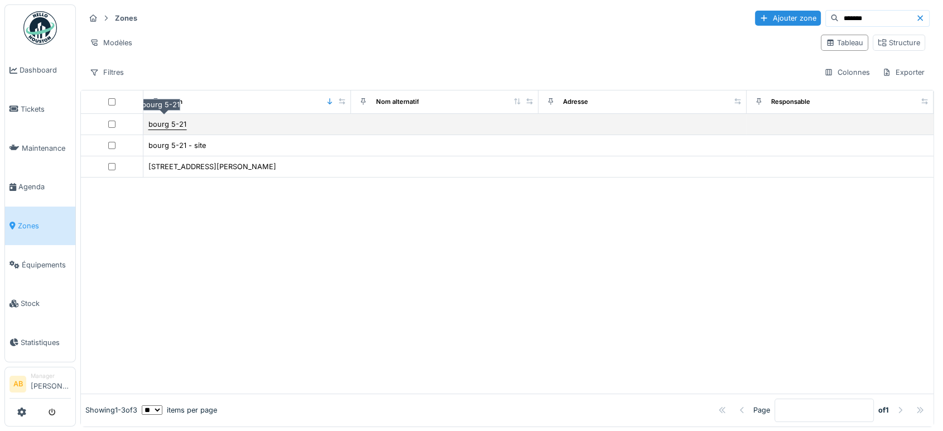
click at [158, 122] on div "bourg 5-21" at bounding box center [167, 124] width 38 height 11
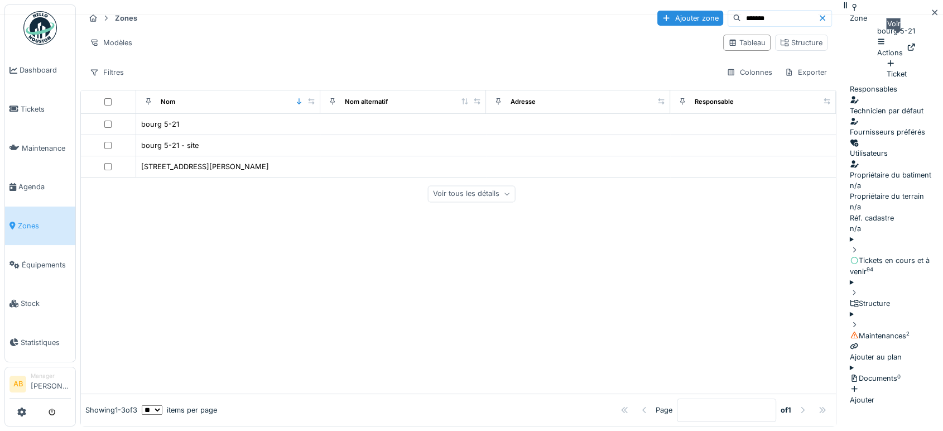
click at [907, 48] on div at bounding box center [911, 47] width 9 height 11
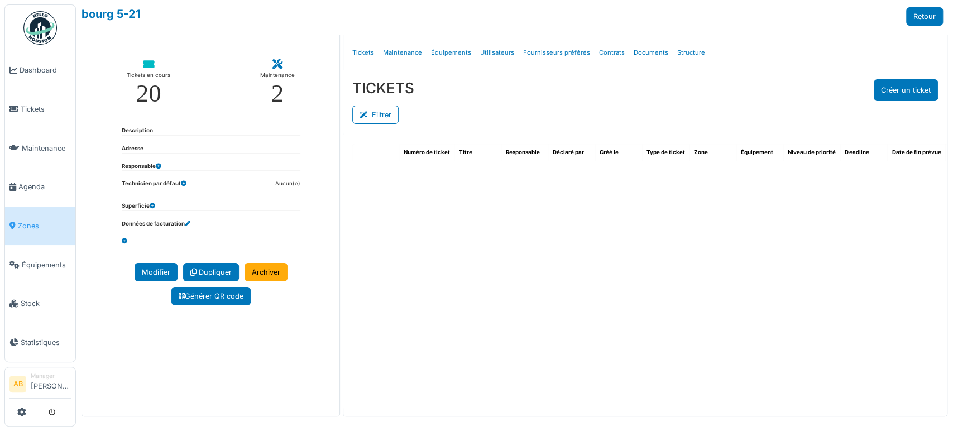
scroll to position [0, 242]
select select "***"
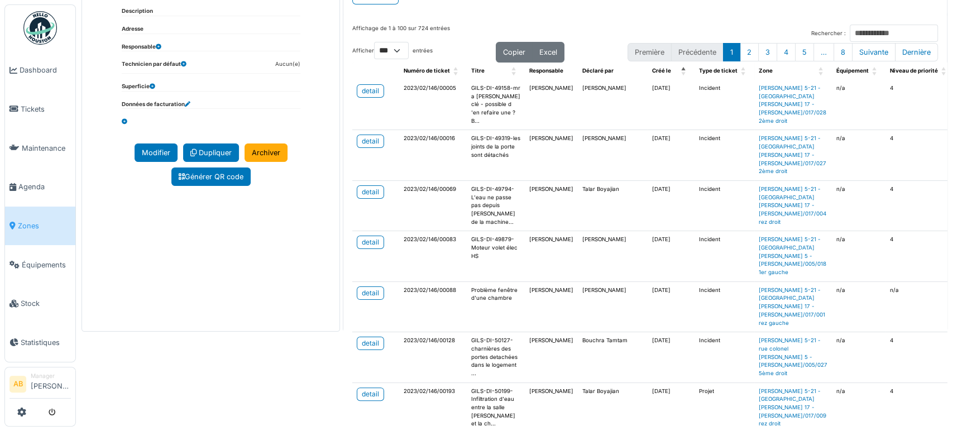
scroll to position [0, 0]
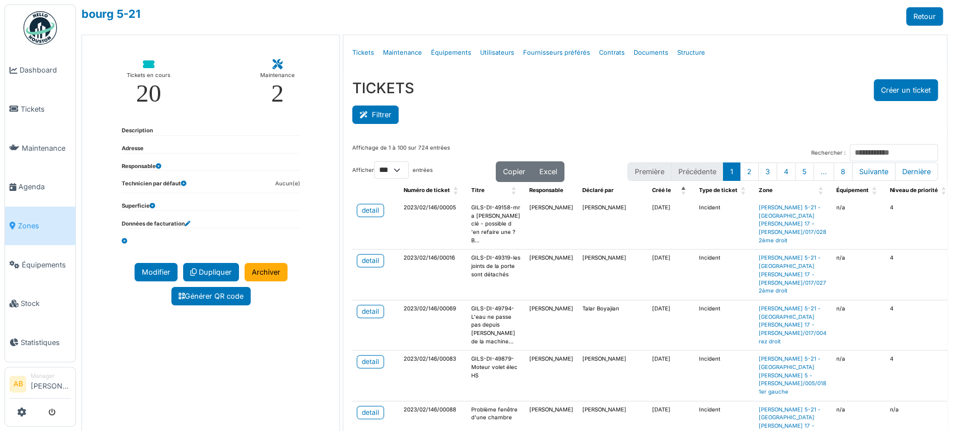
click at [377, 121] on button "Filtrer" at bounding box center [375, 114] width 46 height 18
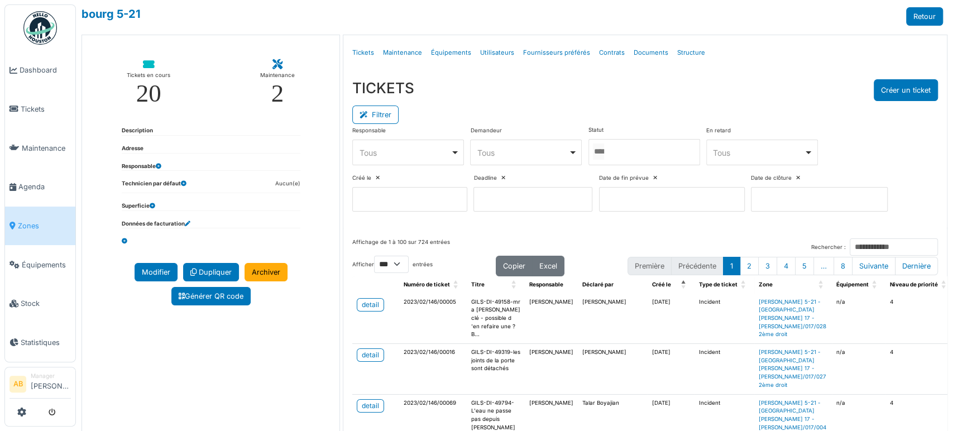
click at [632, 146] on div at bounding box center [644, 152] width 112 height 26
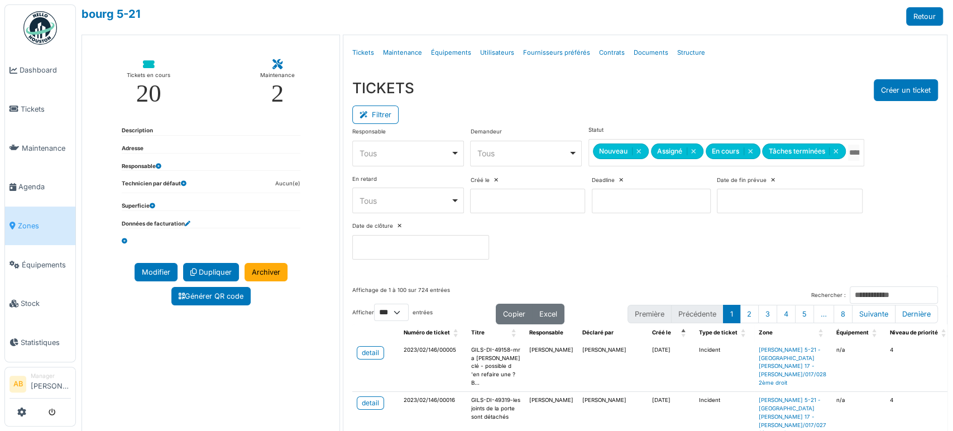
click at [717, 84] on div "TICKETS Créer un ticket" at bounding box center [644, 90] width 585 height 22
